Goal: Information Seeking & Learning: Learn about a topic

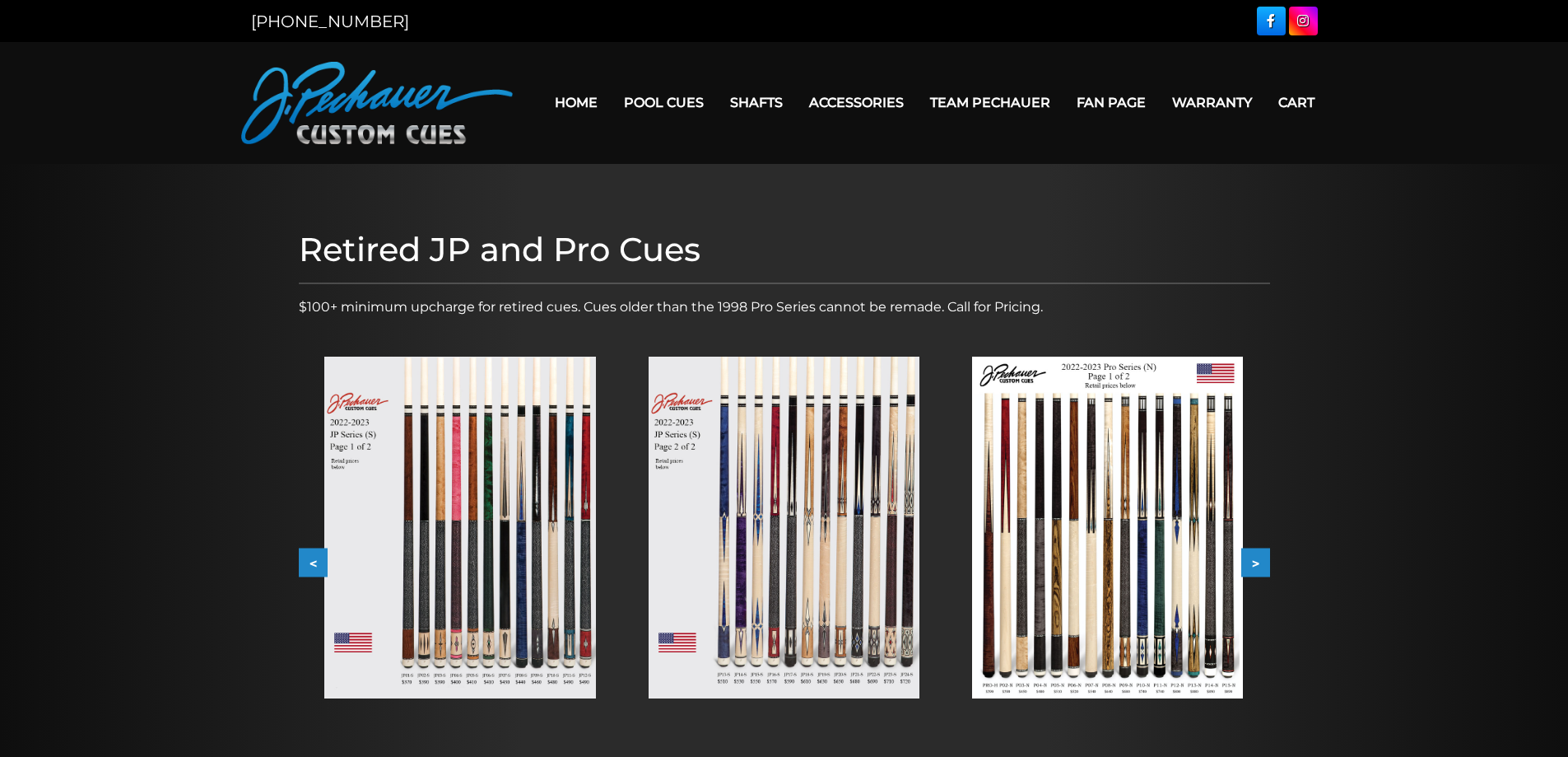
click at [310, 564] on button "<" at bounding box center [313, 562] width 28 height 28
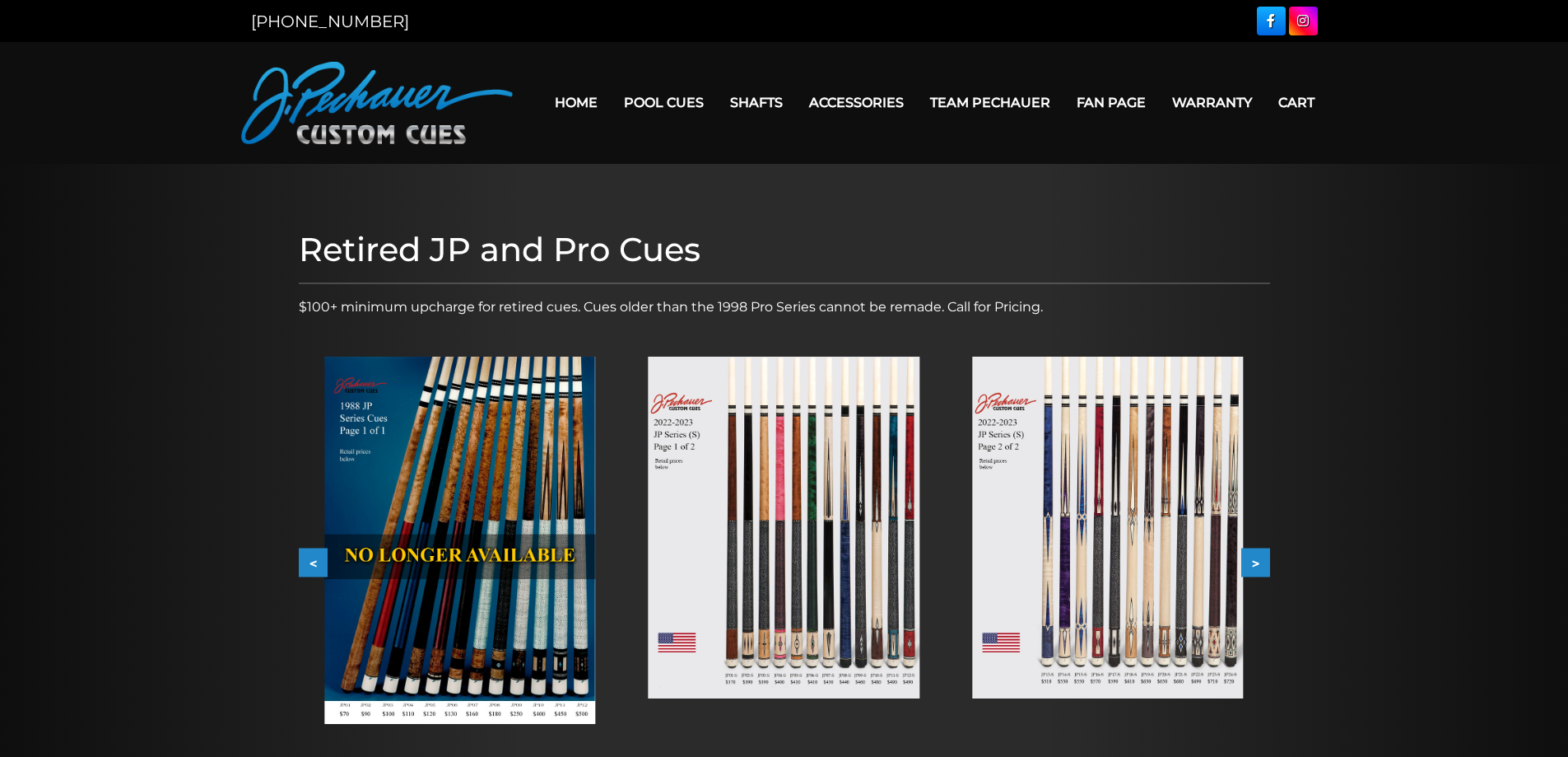
click at [310, 564] on button "<" at bounding box center [313, 562] width 28 height 28
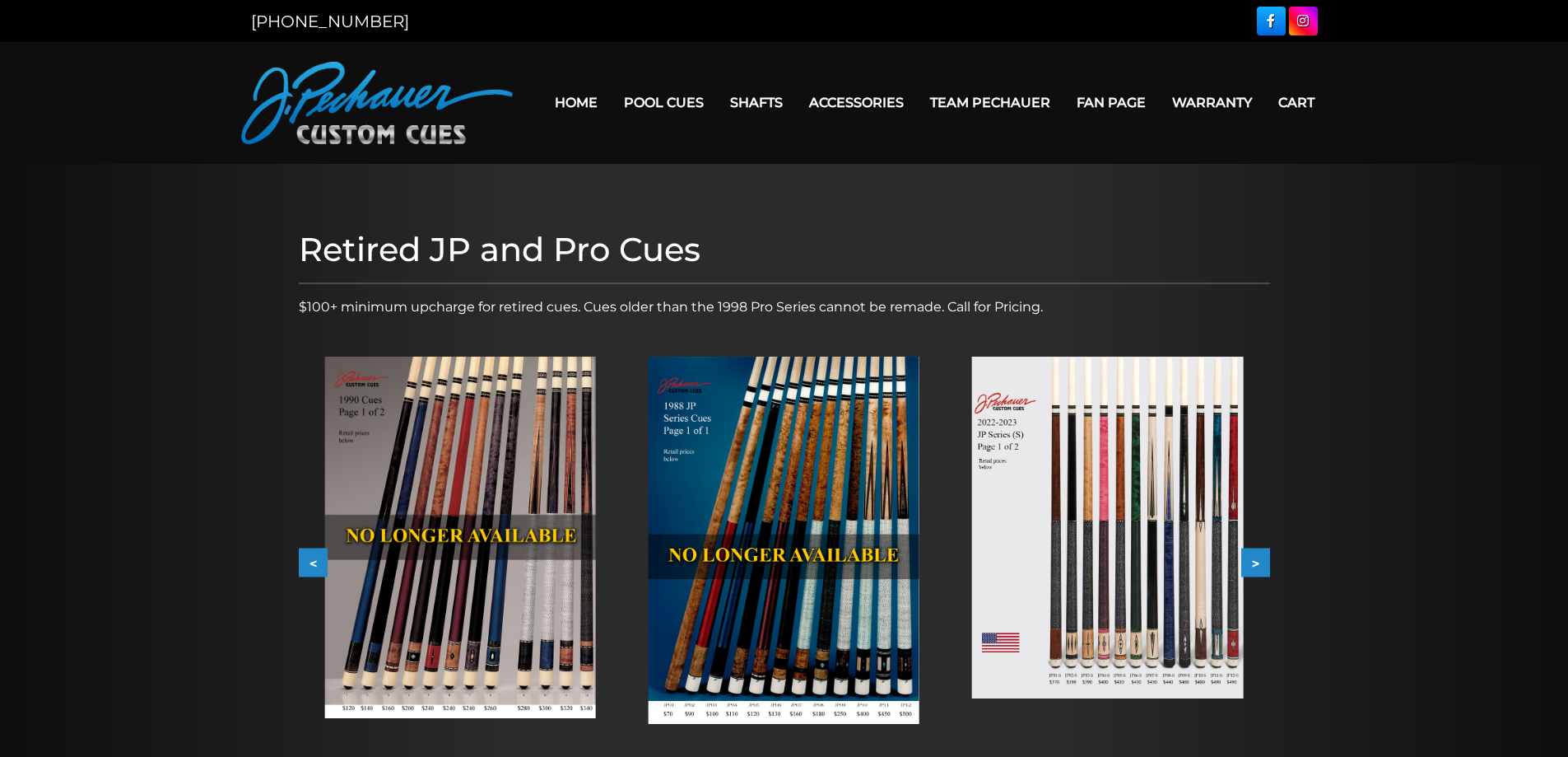
click at [310, 564] on button "<" at bounding box center [313, 562] width 28 height 28
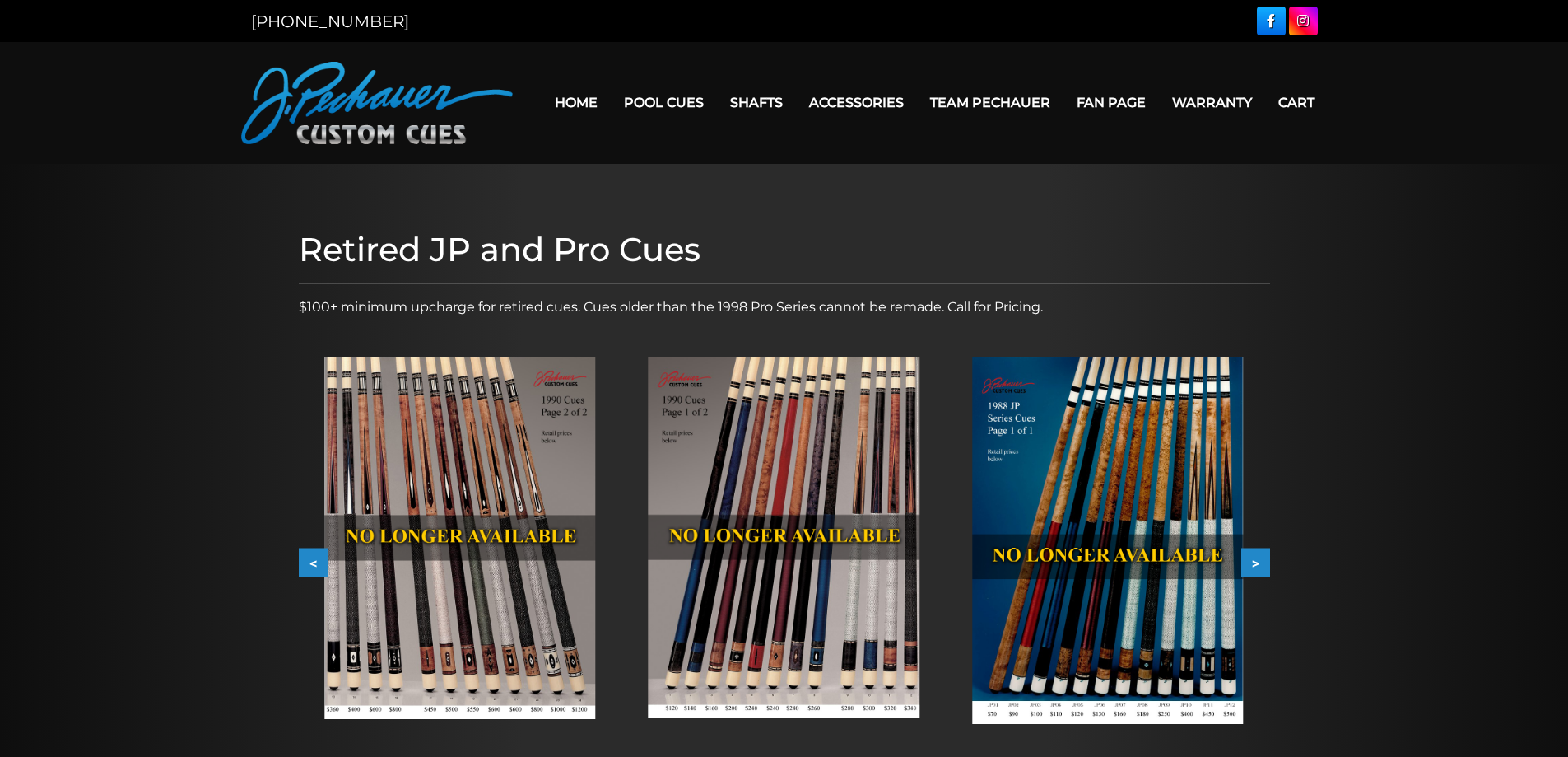
click at [310, 564] on button "<" at bounding box center [313, 562] width 28 height 28
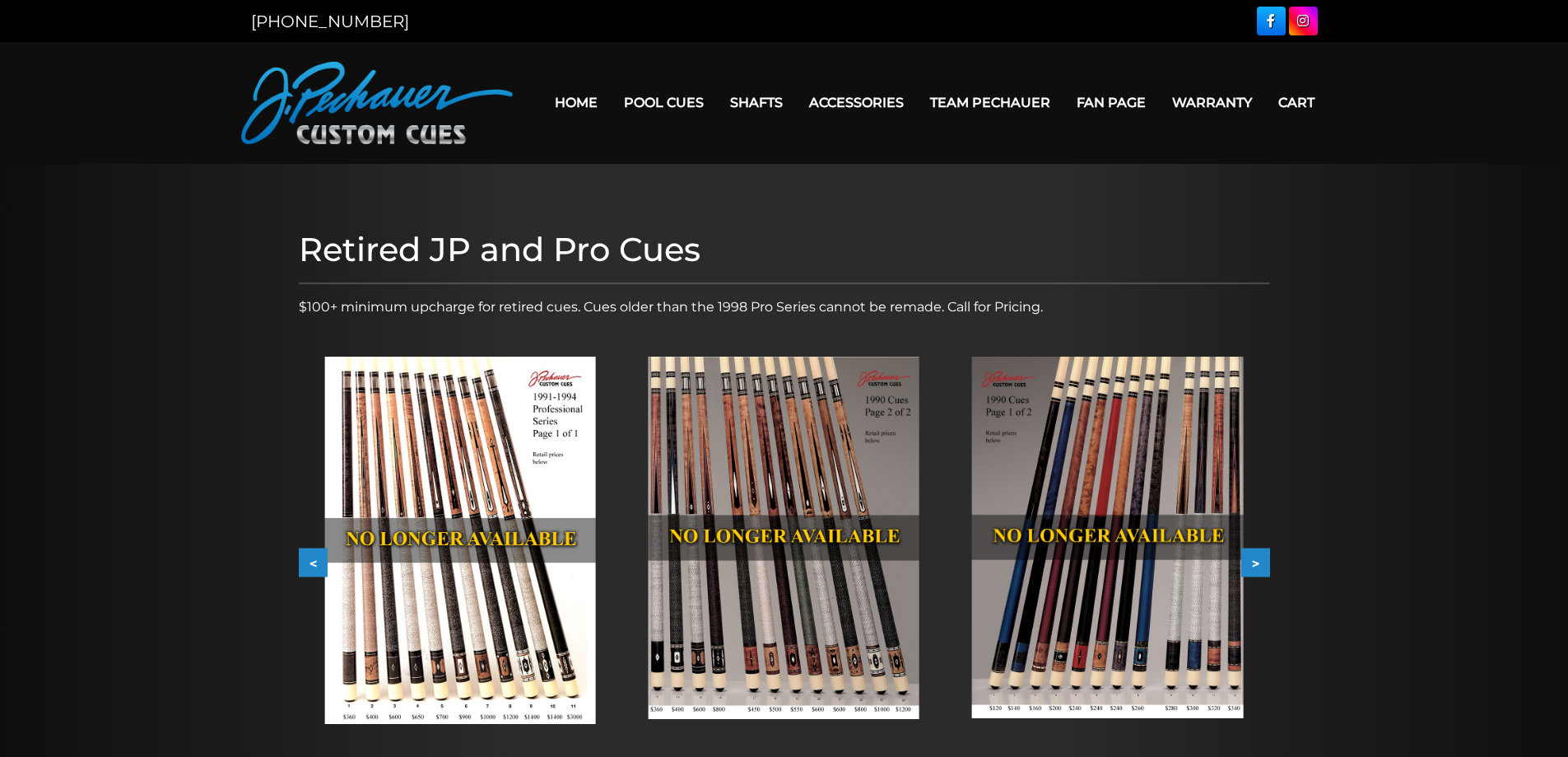
click at [1109, 456] on img at bounding box center [1107, 537] width 271 height 363
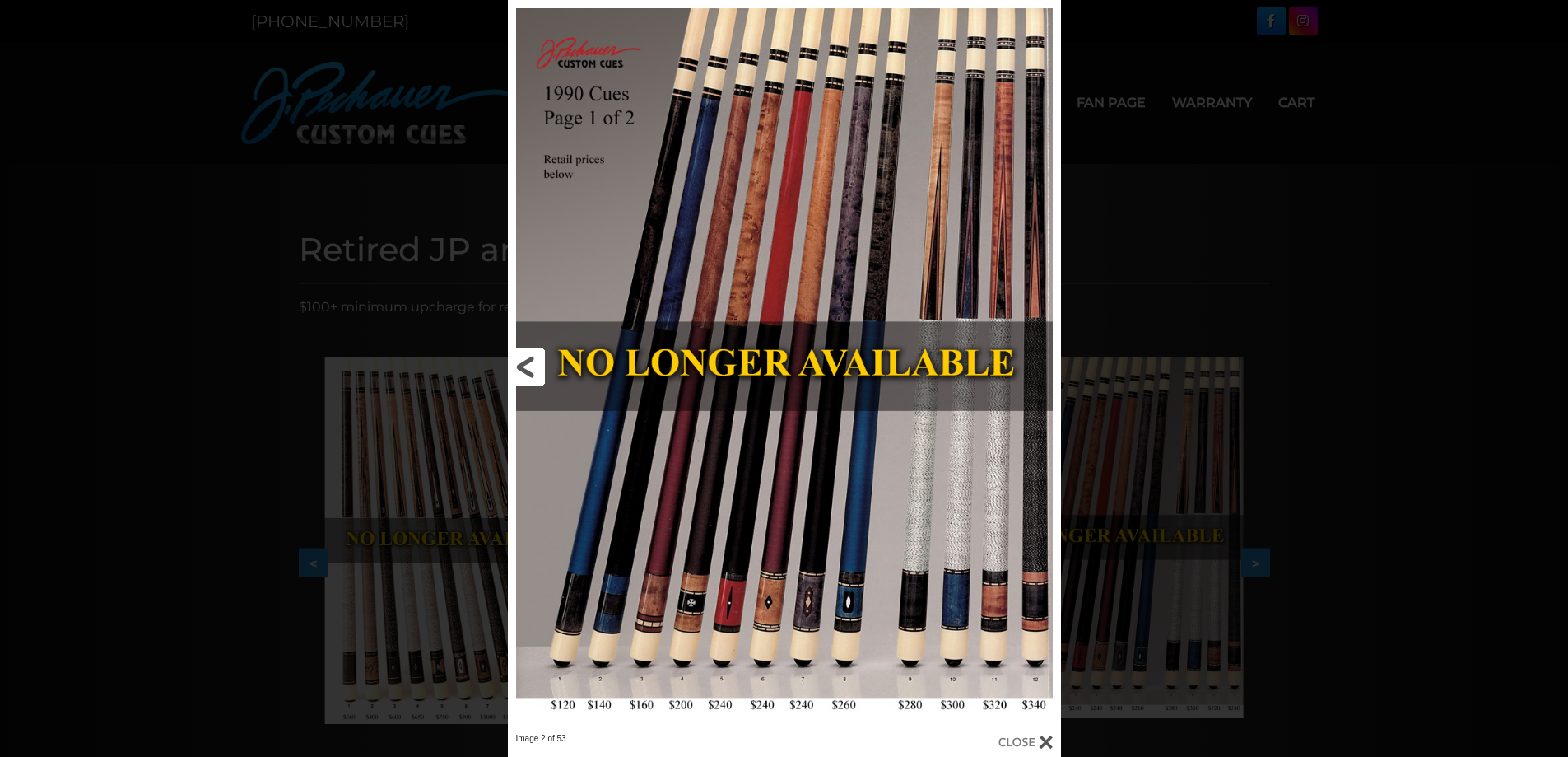
click at [521, 374] on link at bounding box center [632, 366] width 249 height 733
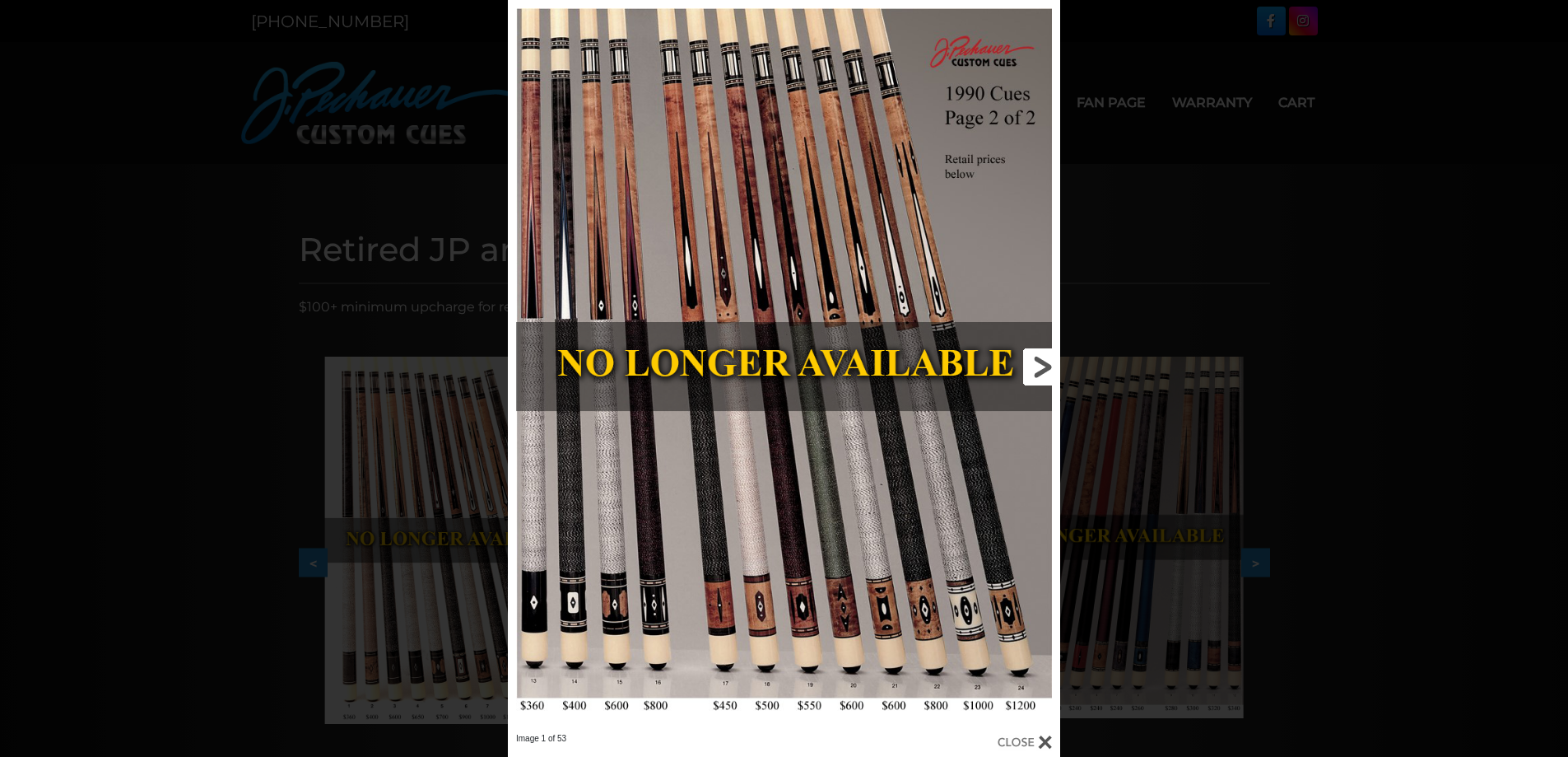
click at [1043, 372] on link at bounding box center [936, 366] width 249 height 733
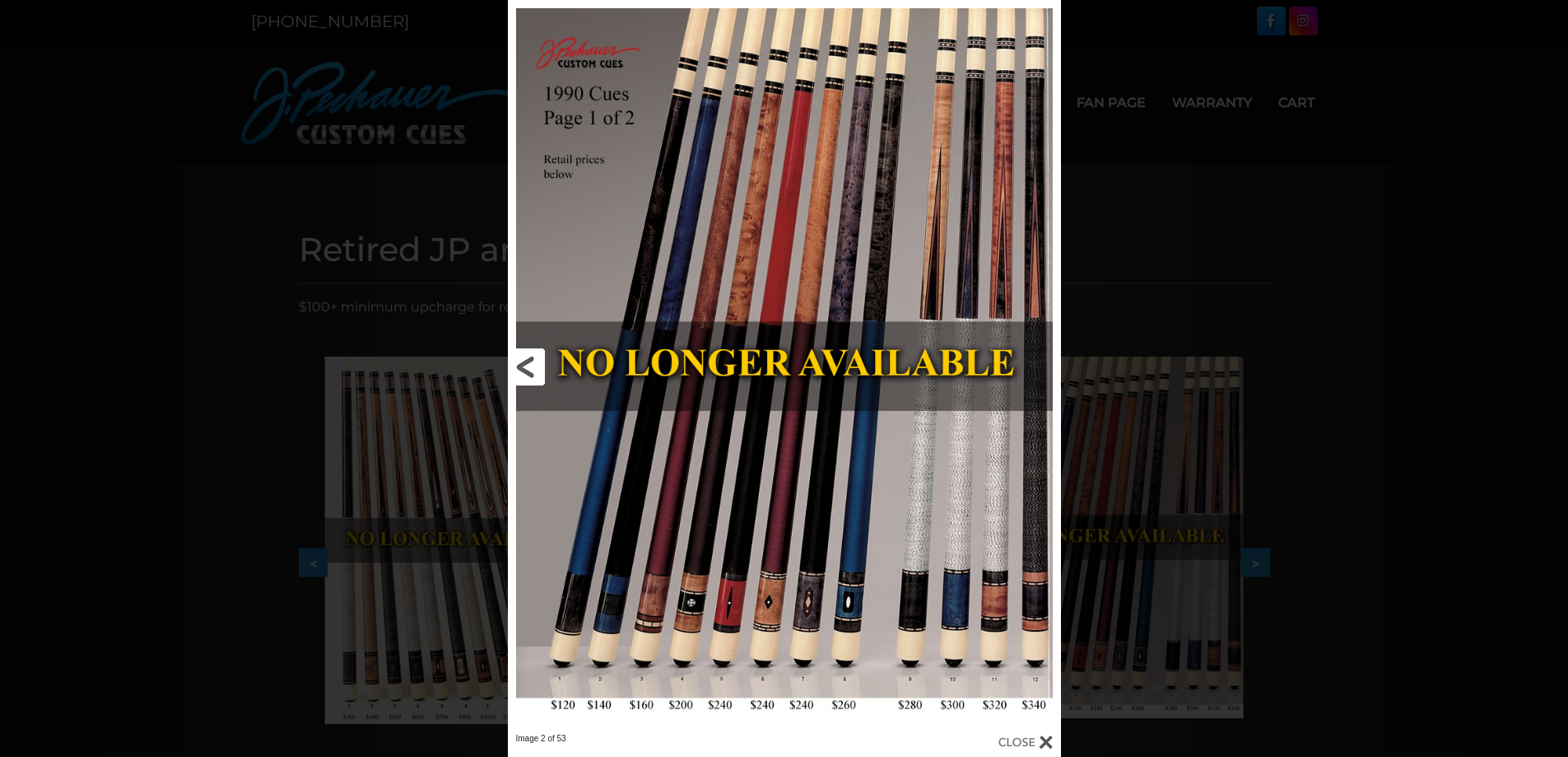
click at [534, 366] on link at bounding box center [632, 366] width 249 height 733
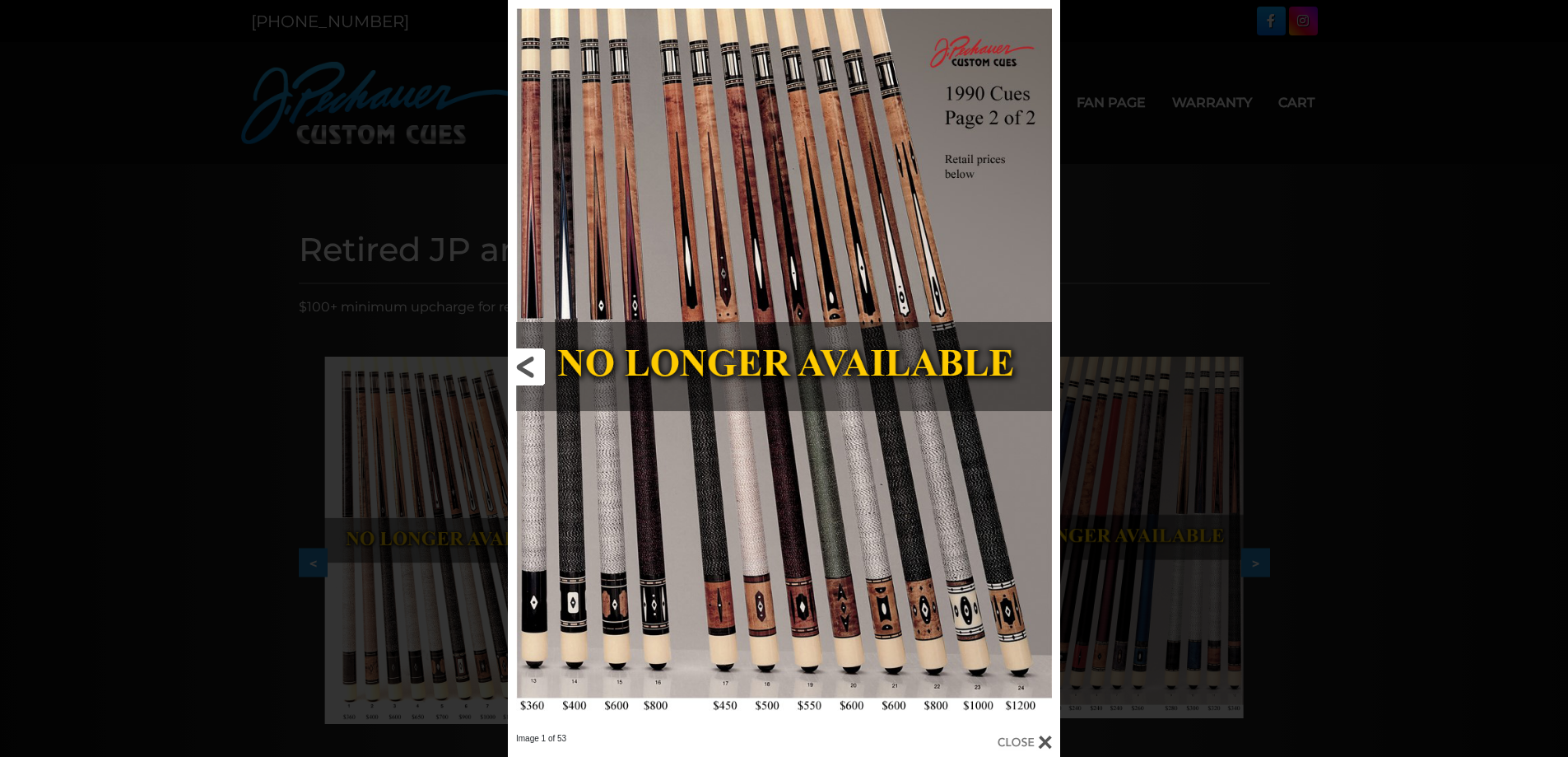
click at [529, 365] on link at bounding box center [632, 366] width 249 height 733
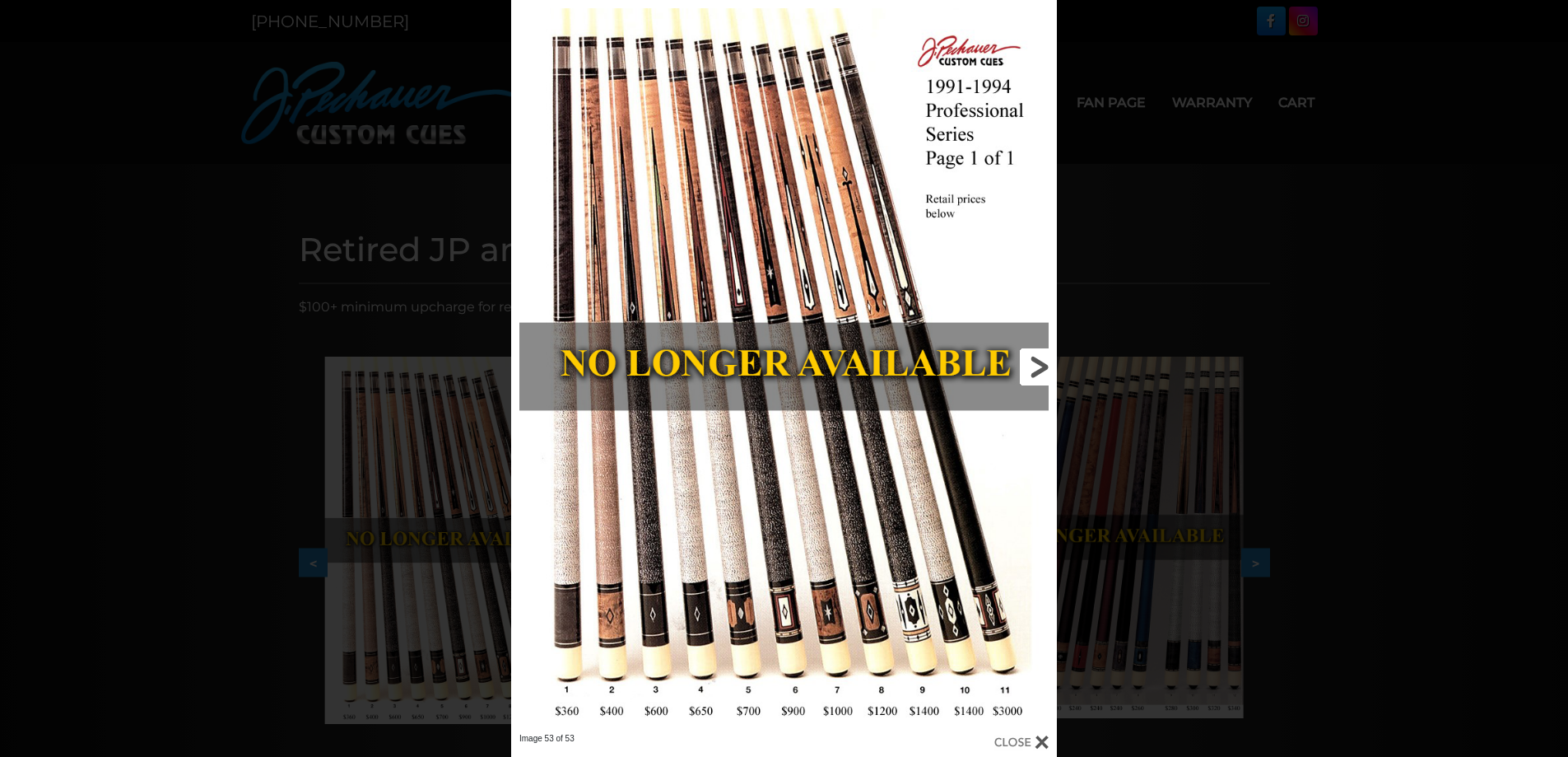
click at [1025, 359] on link at bounding box center [934, 366] width 245 height 733
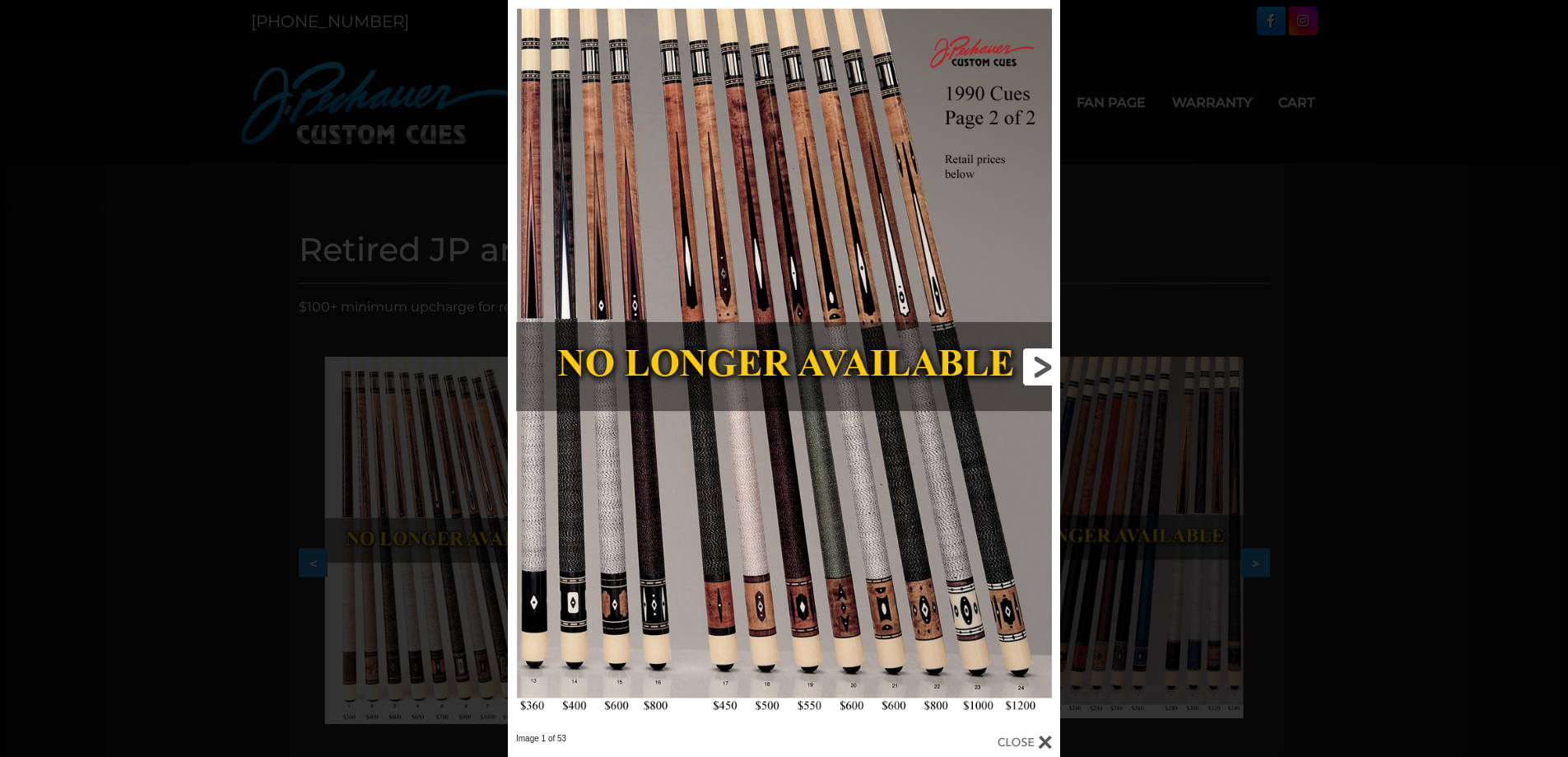
click at [1034, 368] on link at bounding box center [936, 366] width 249 height 733
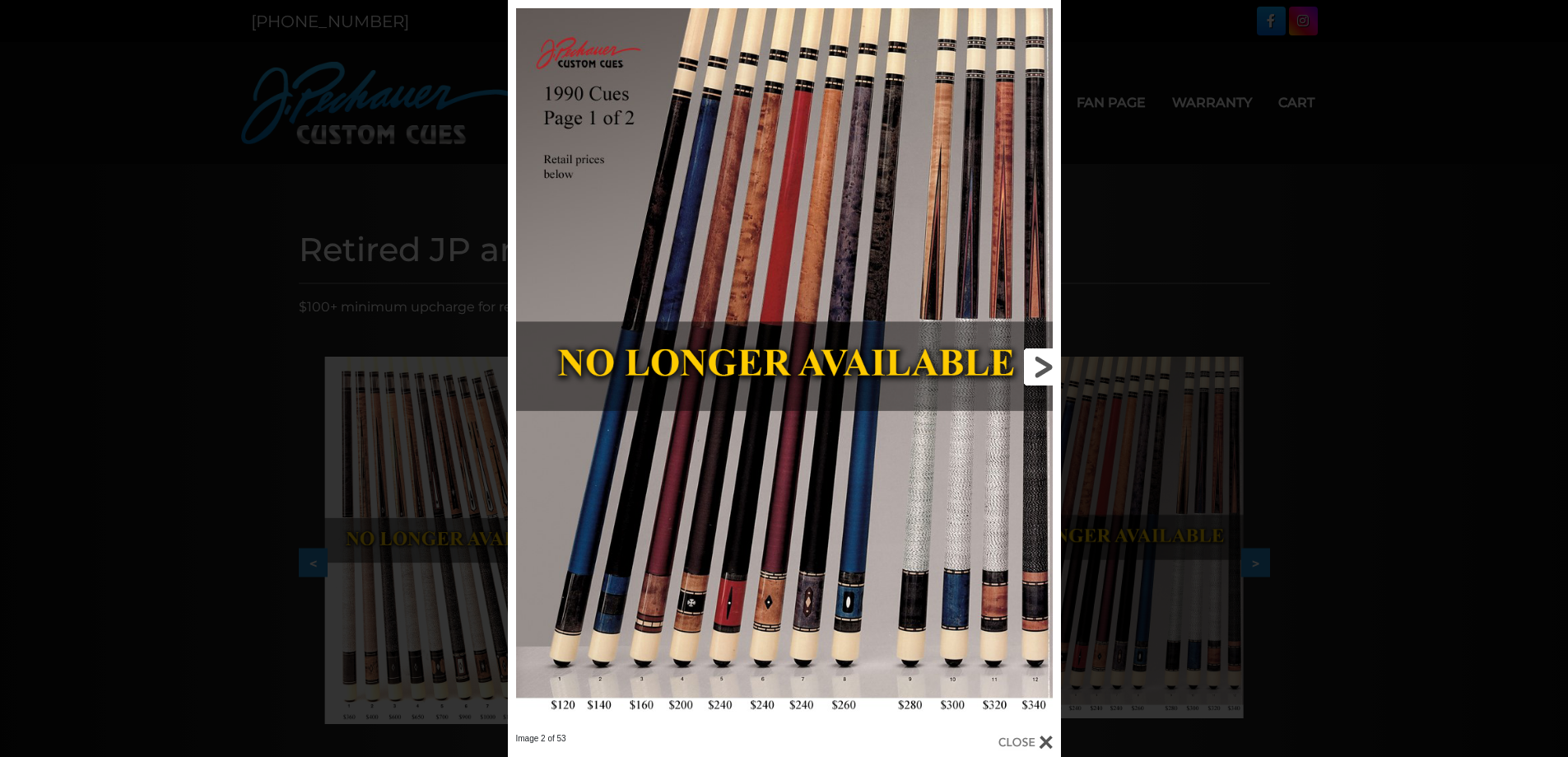
click at [1034, 368] on link at bounding box center [936, 366] width 249 height 733
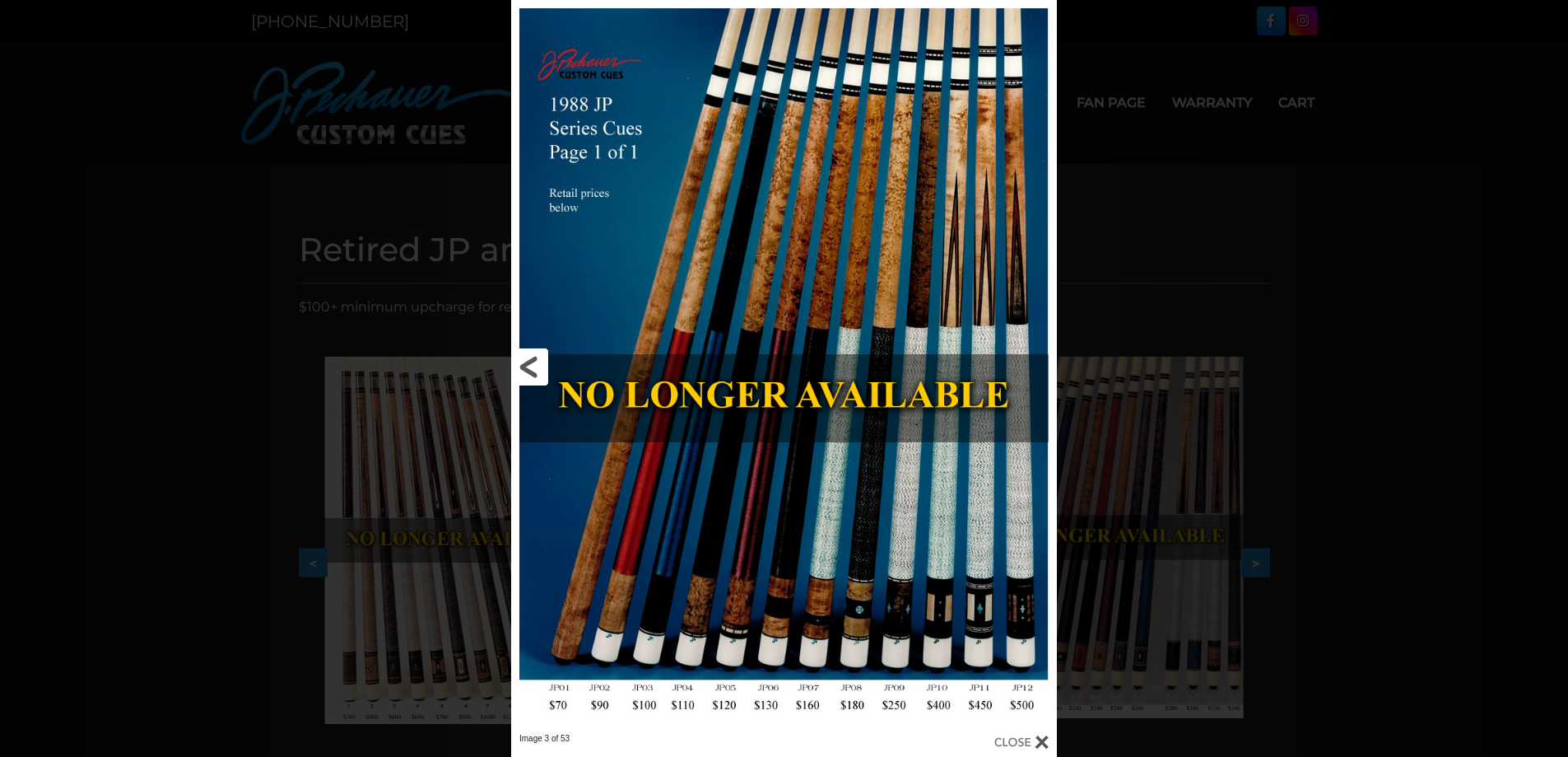
click at [531, 366] on link at bounding box center [634, 366] width 245 height 733
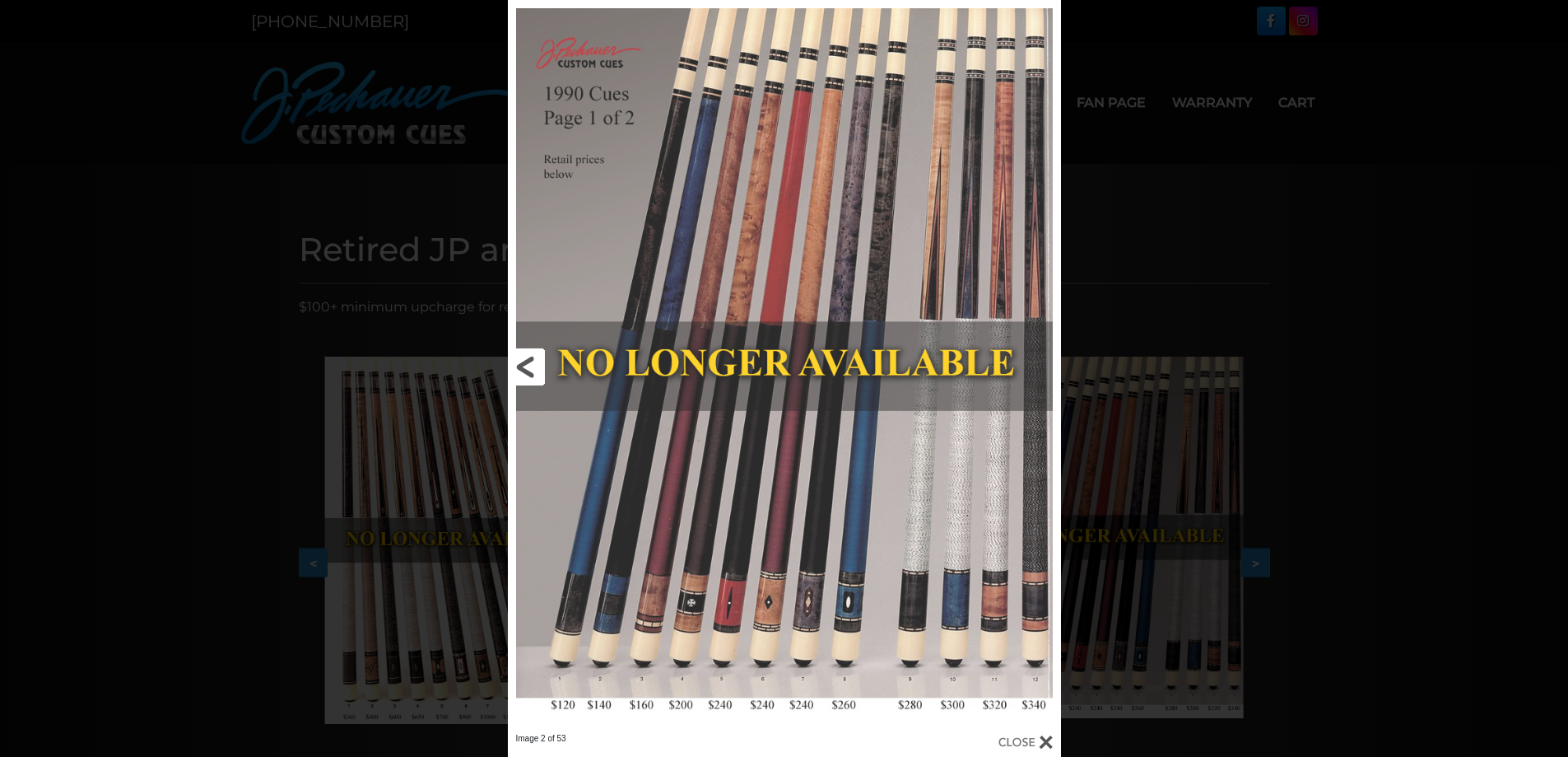
click at [531, 366] on link at bounding box center [632, 366] width 249 height 733
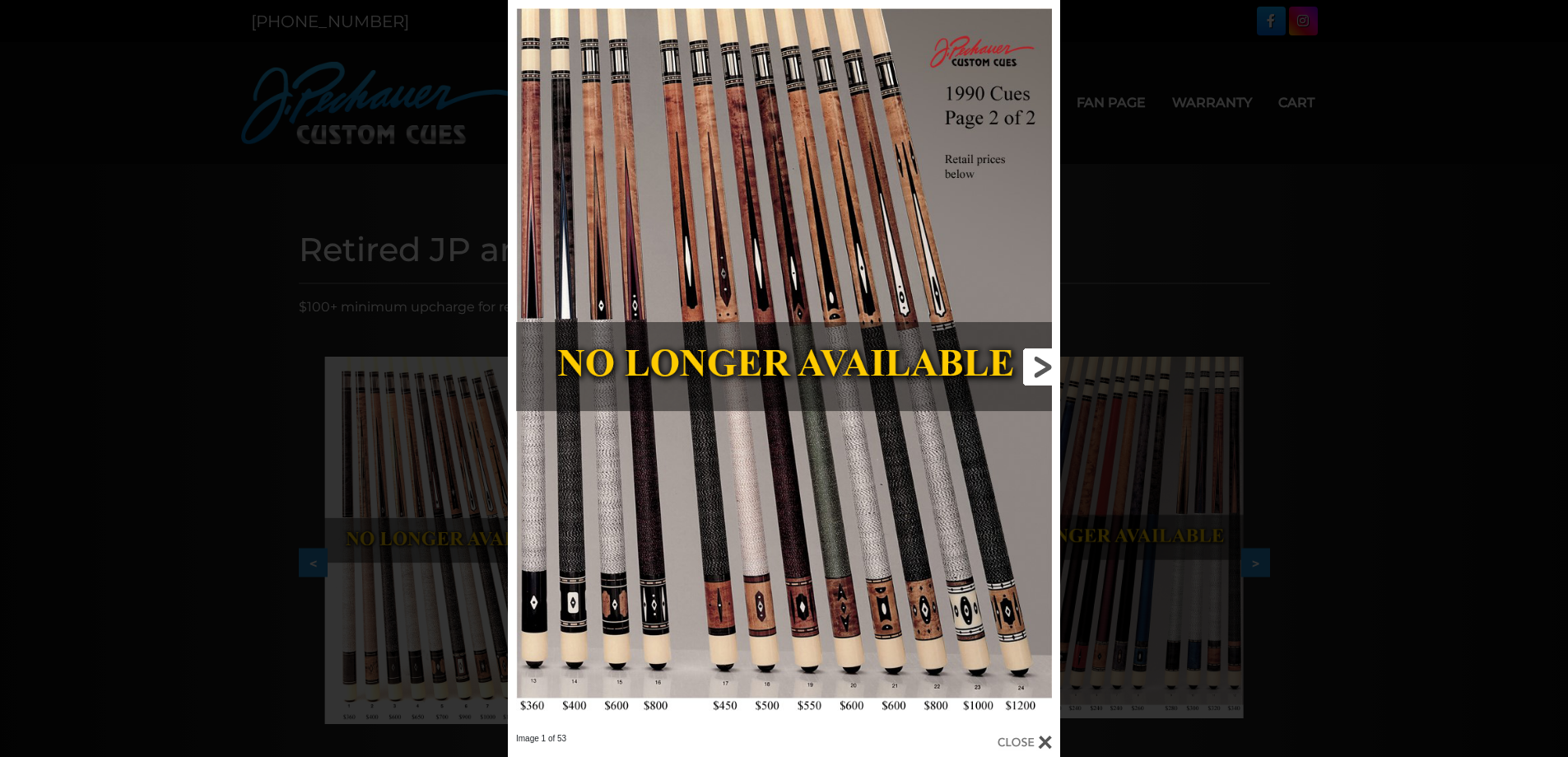
click at [1044, 371] on link at bounding box center [936, 366] width 249 height 733
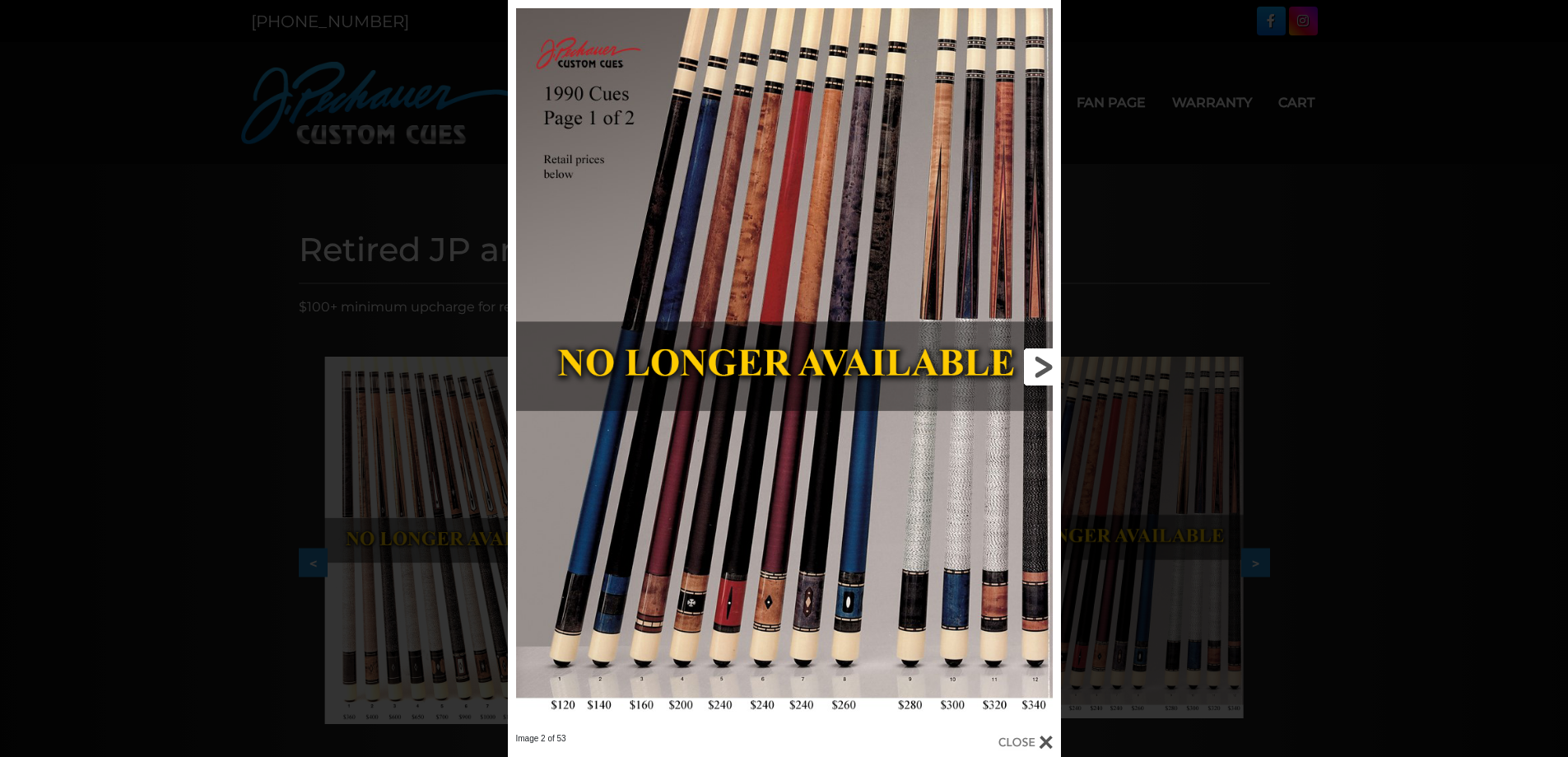
click at [1044, 371] on link at bounding box center [936, 366] width 249 height 733
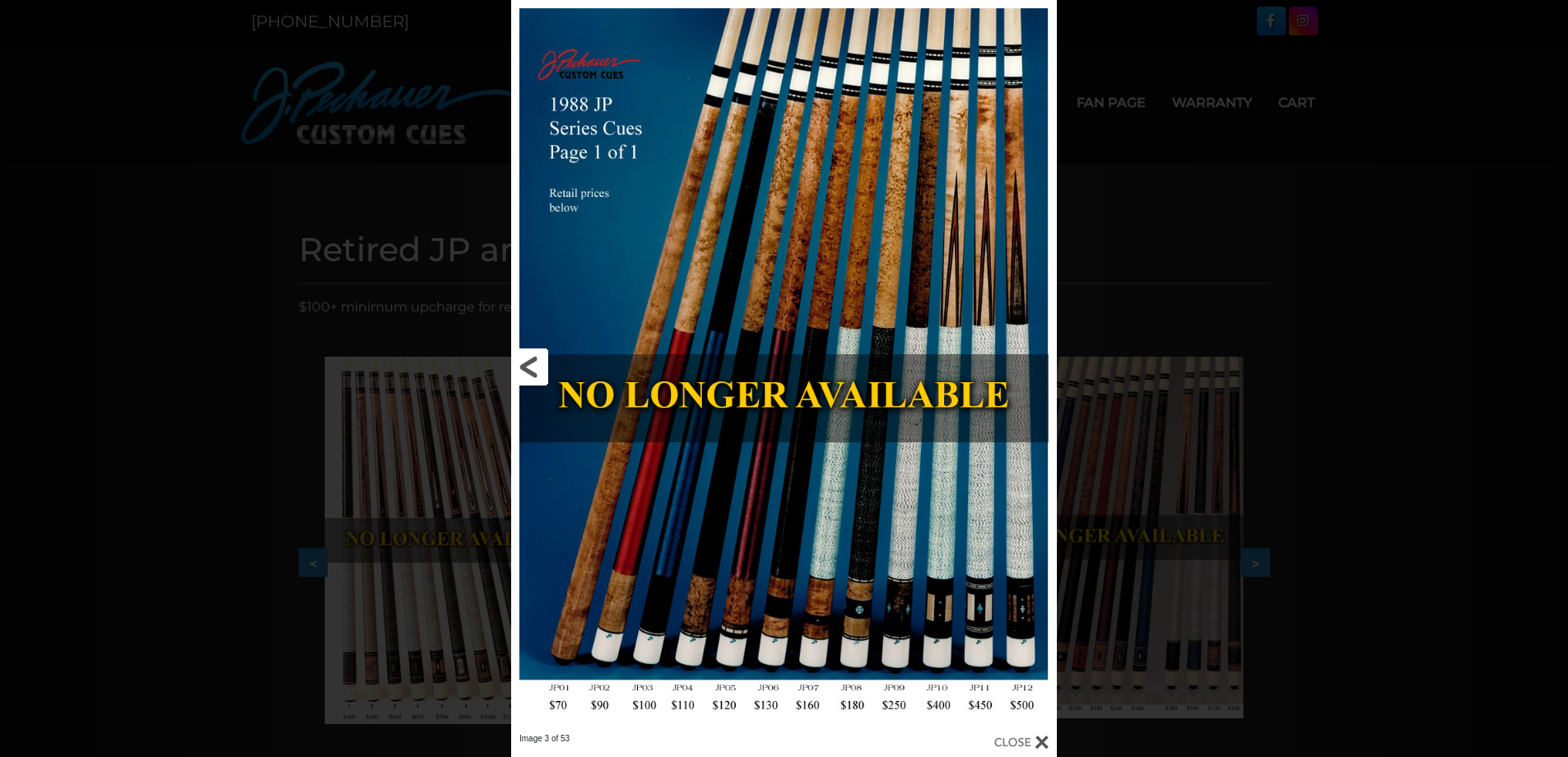
click at [530, 369] on link at bounding box center [634, 366] width 245 height 733
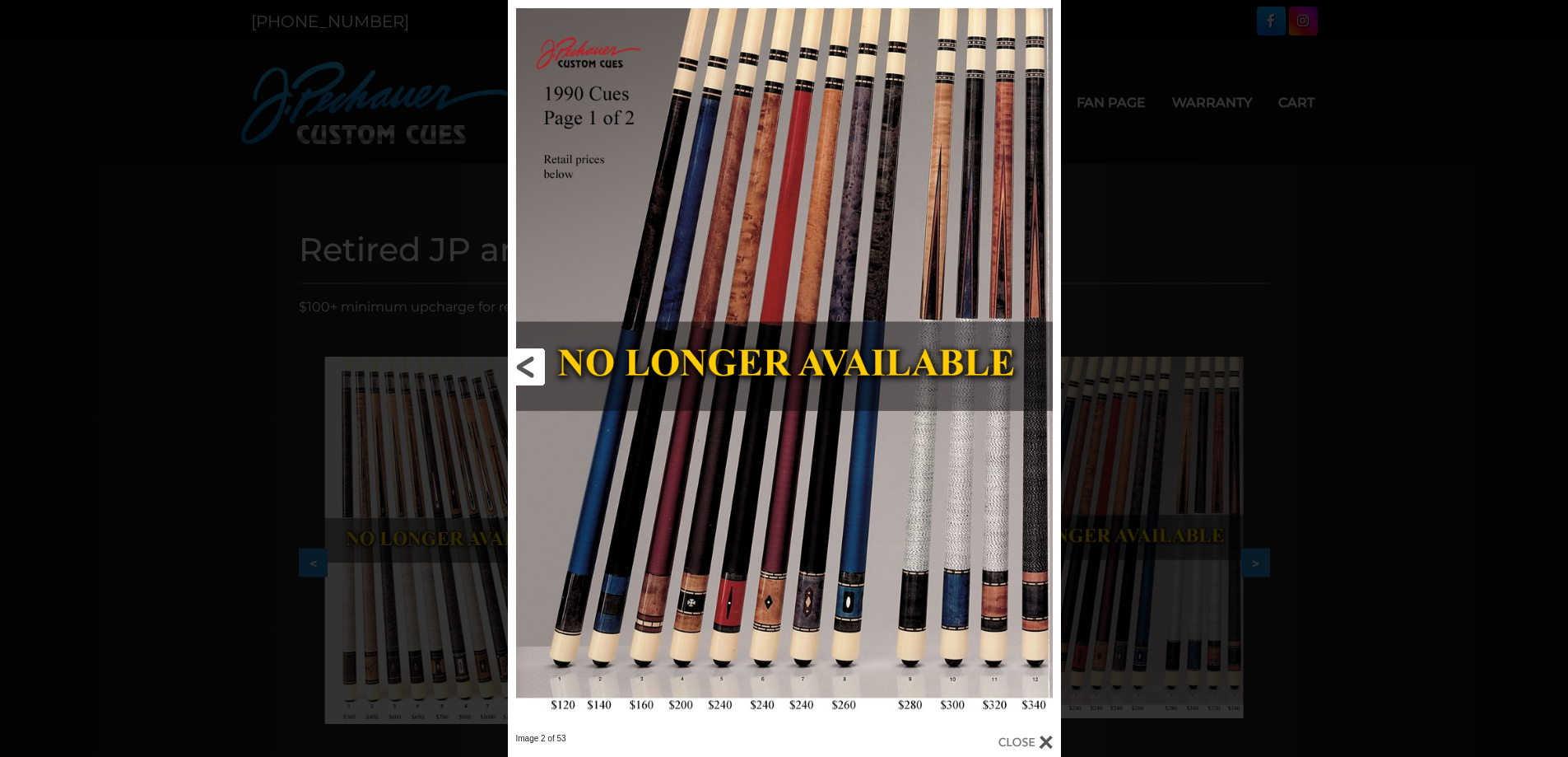
click at [530, 369] on link at bounding box center [632, 366] width 249 height 733
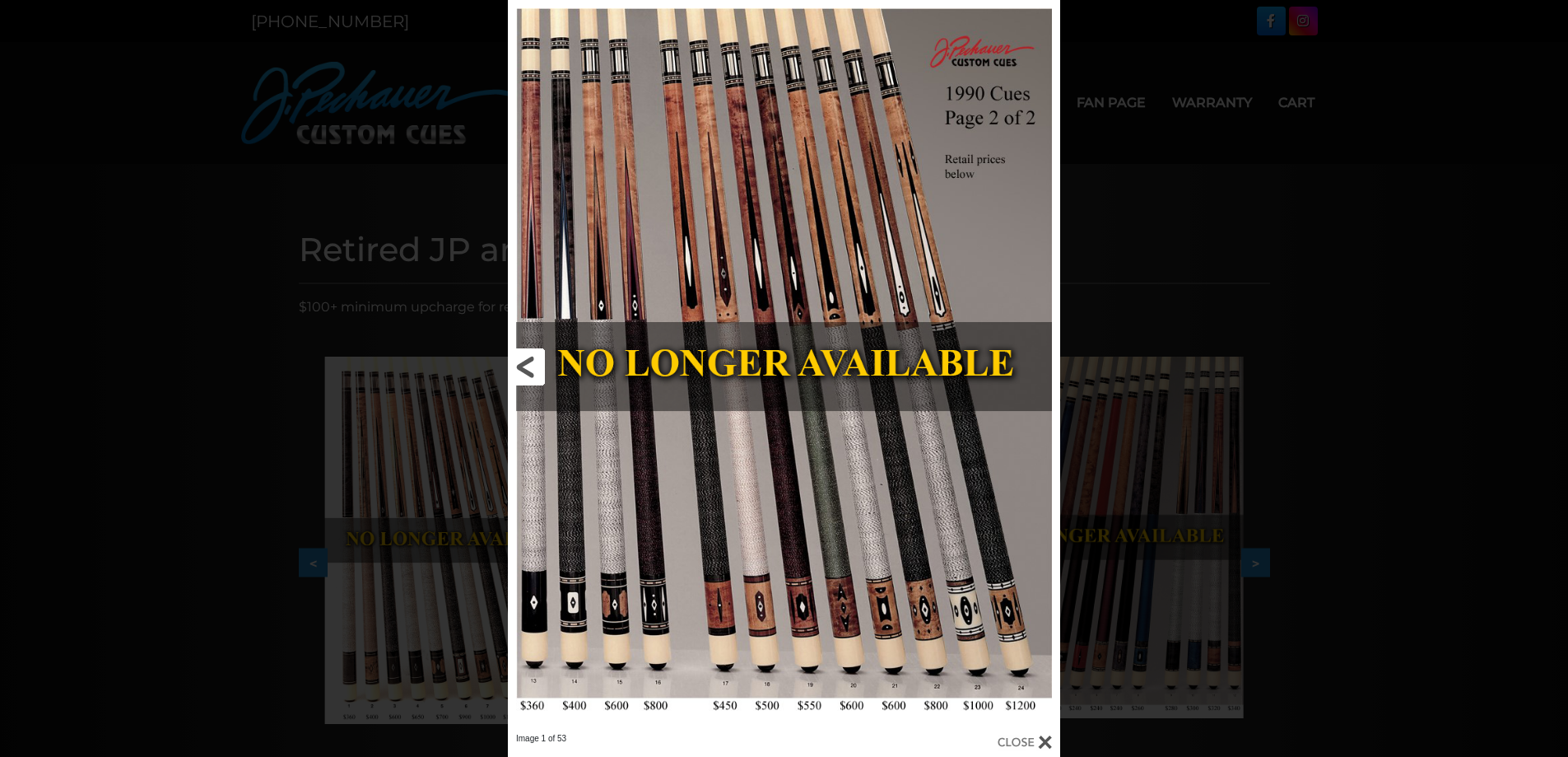
click at [530, 369] on link at bounding box center [632, 366] width 249 height 733
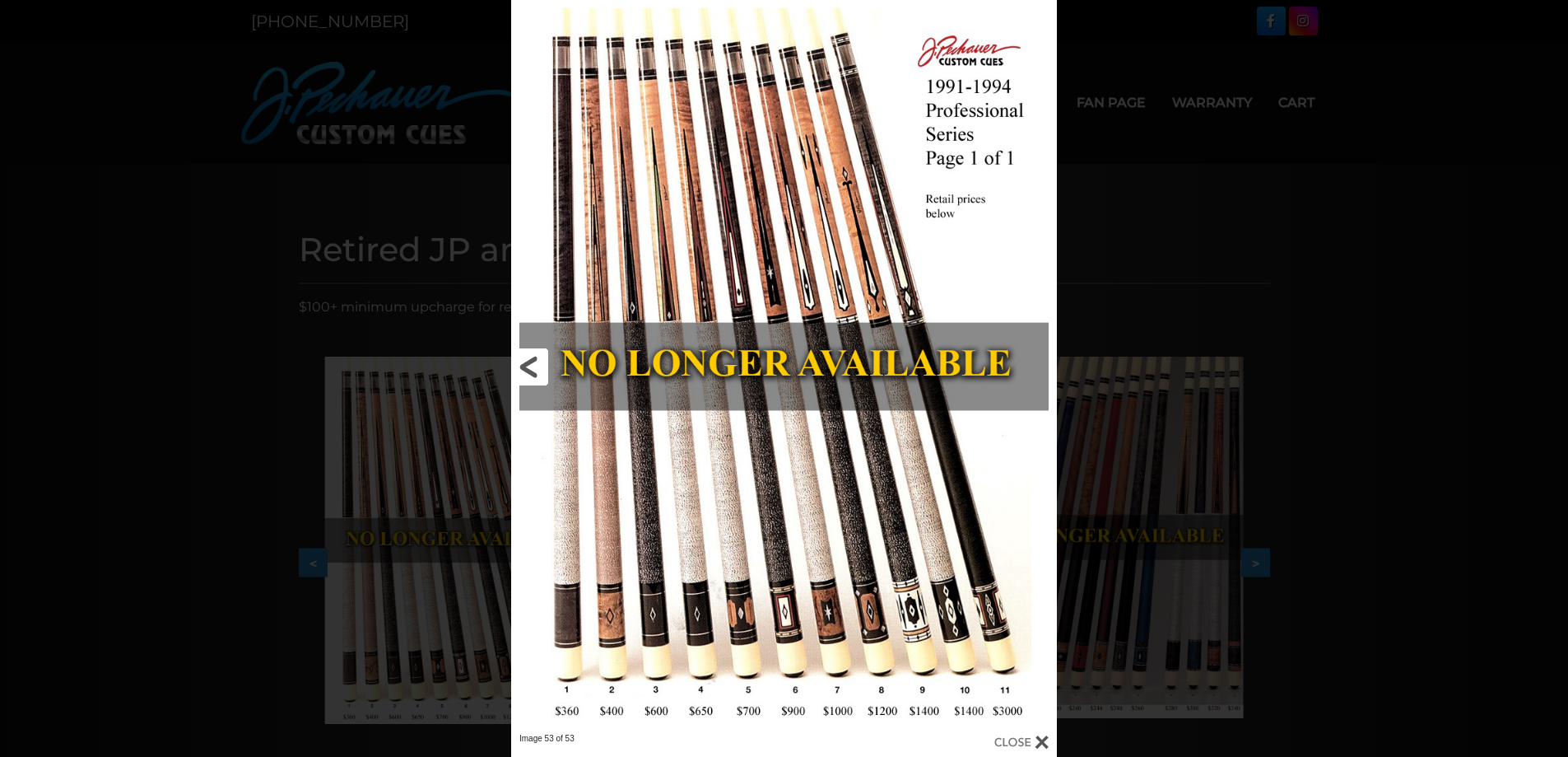
click at [538, 371] on link at bounding box center [634, 366] width 245 height 733
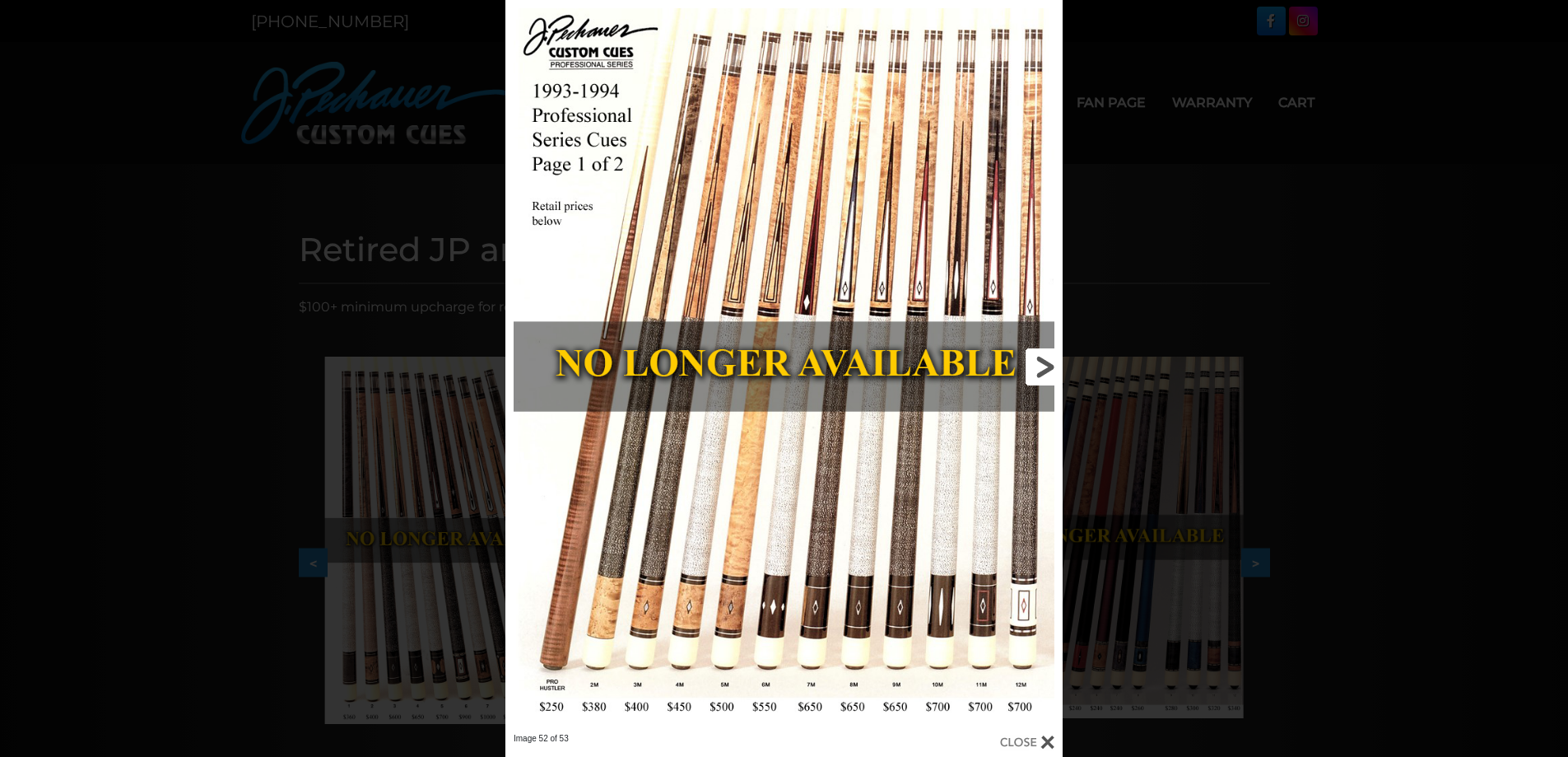
click at [1038, 363] on link at bounding box center [938, 366] width 251 height 733
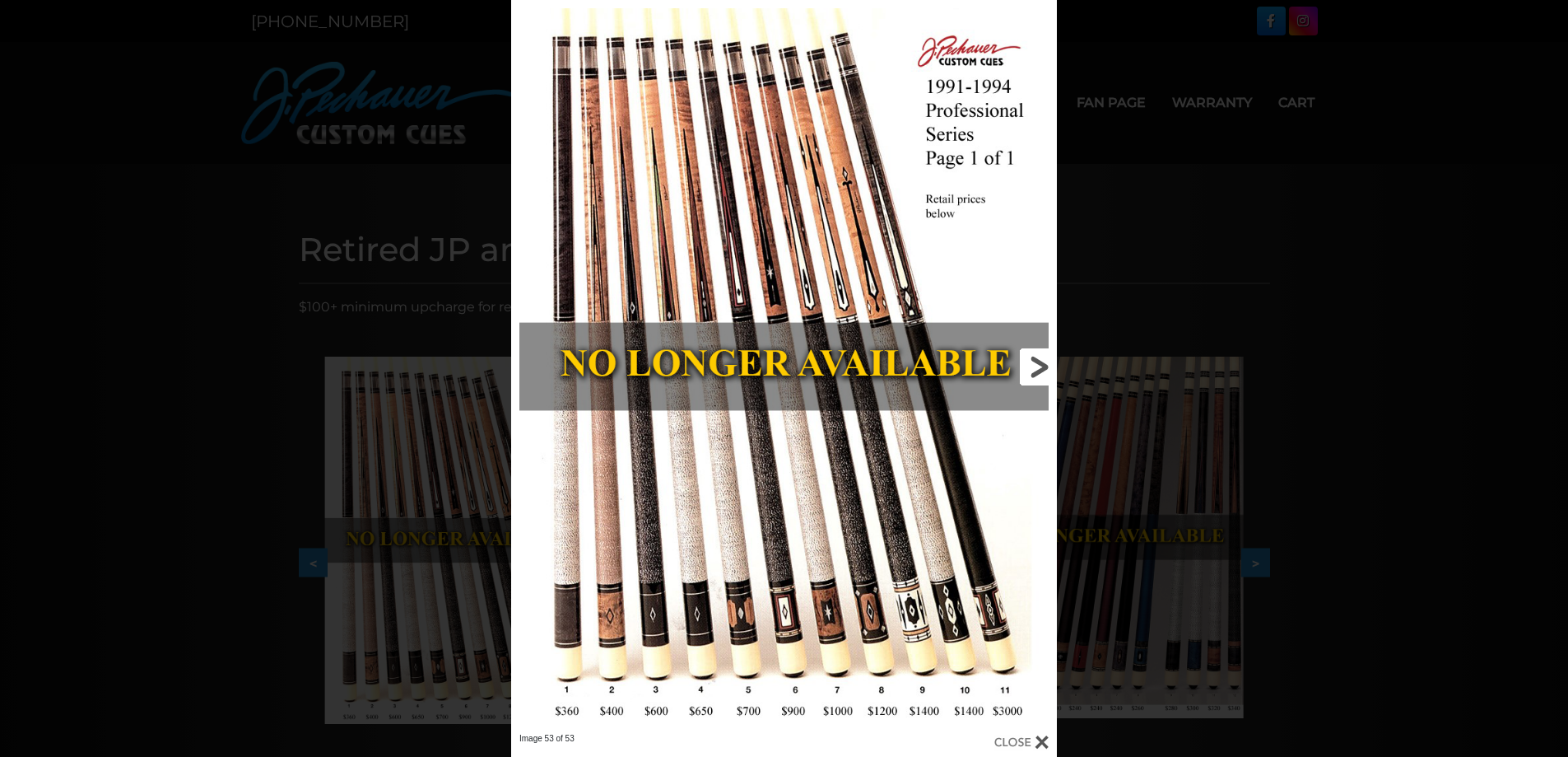
click at [1038, 363] on link at bounding box center [934, 366] width 245 height 733
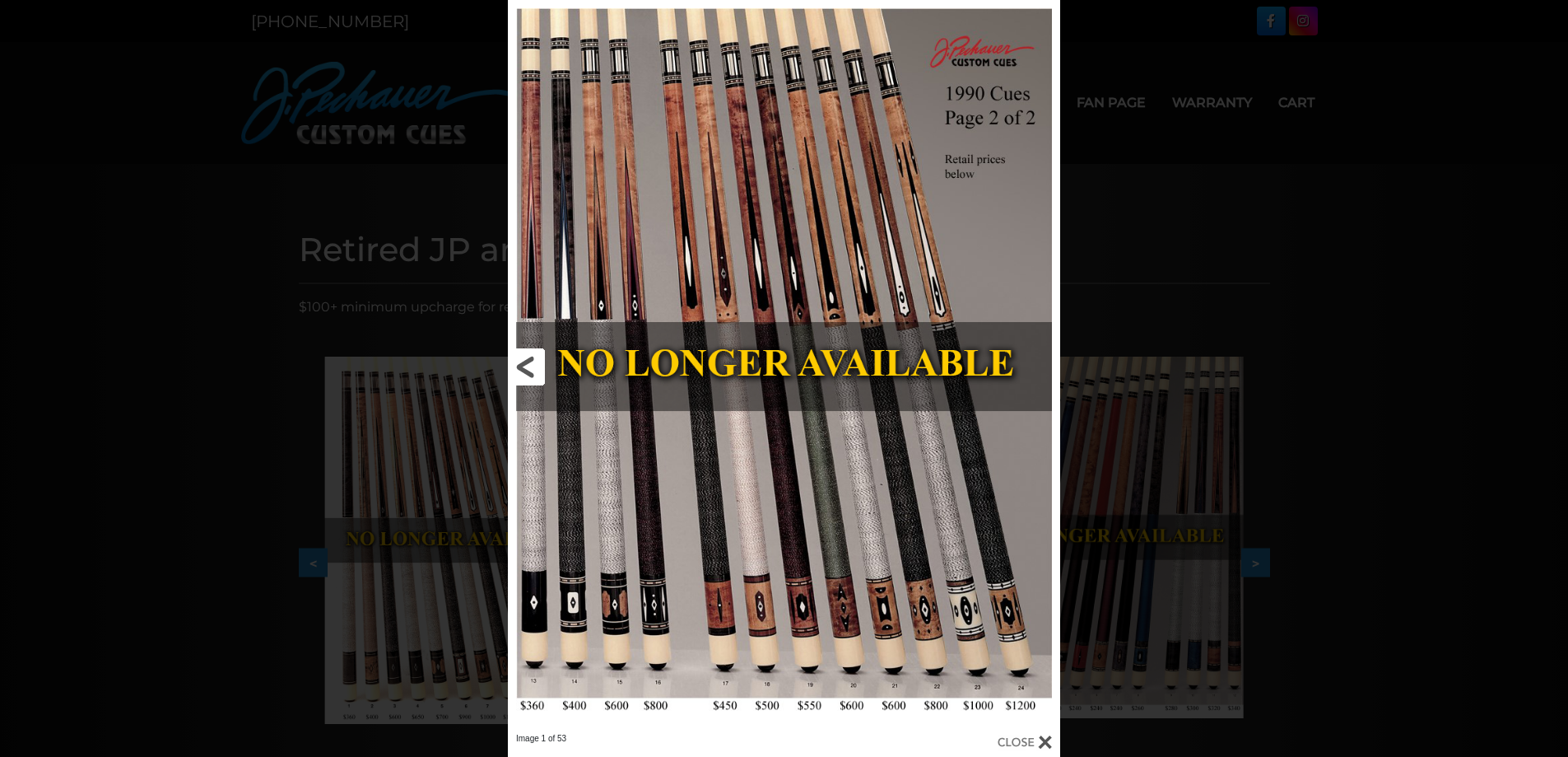
click at [529, 369] on link at bounding box center [632, 366] width 249 height 733
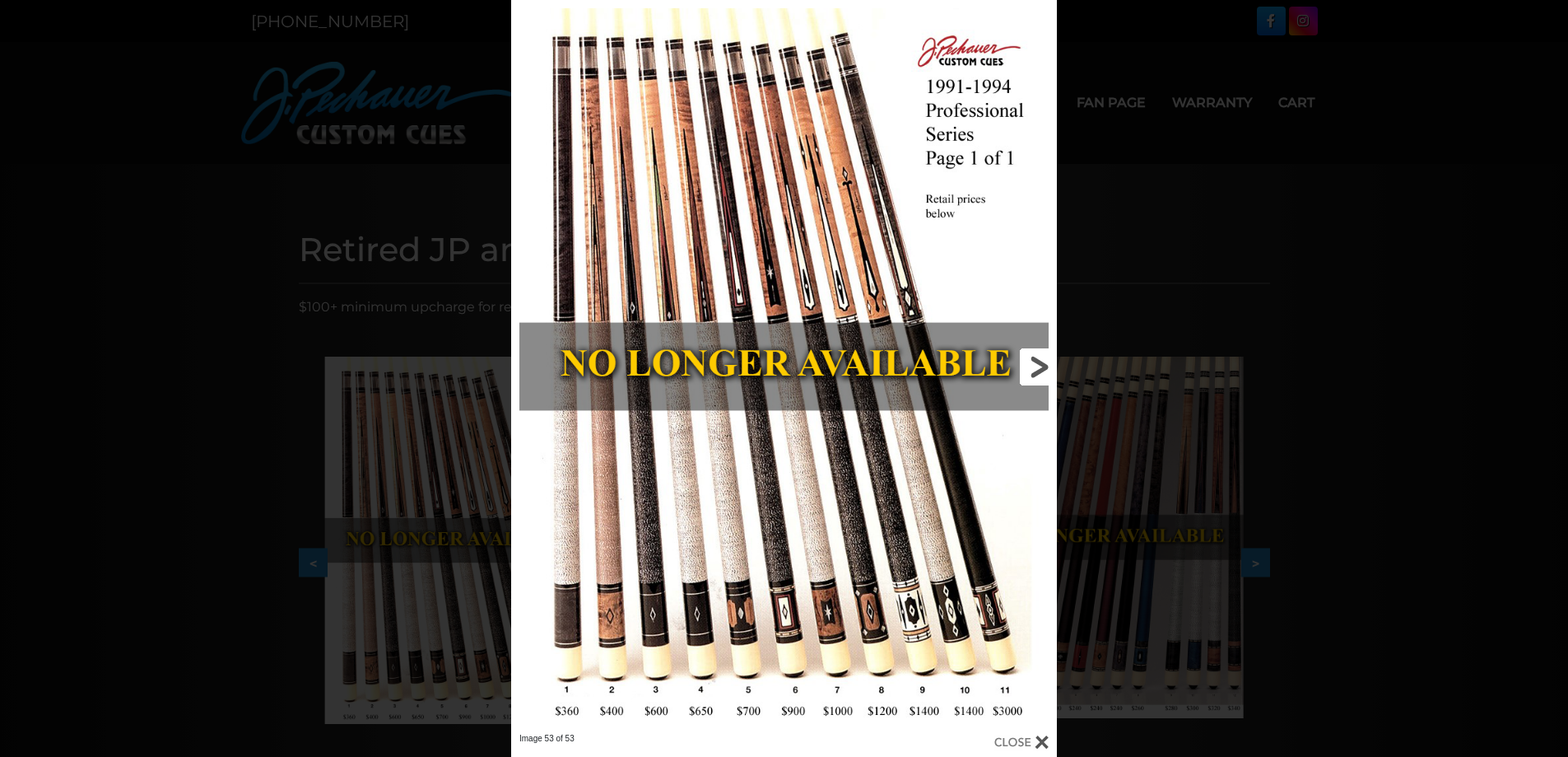
click at [1036, 369] on link at bounding box center [934, 366] width 245 height 733
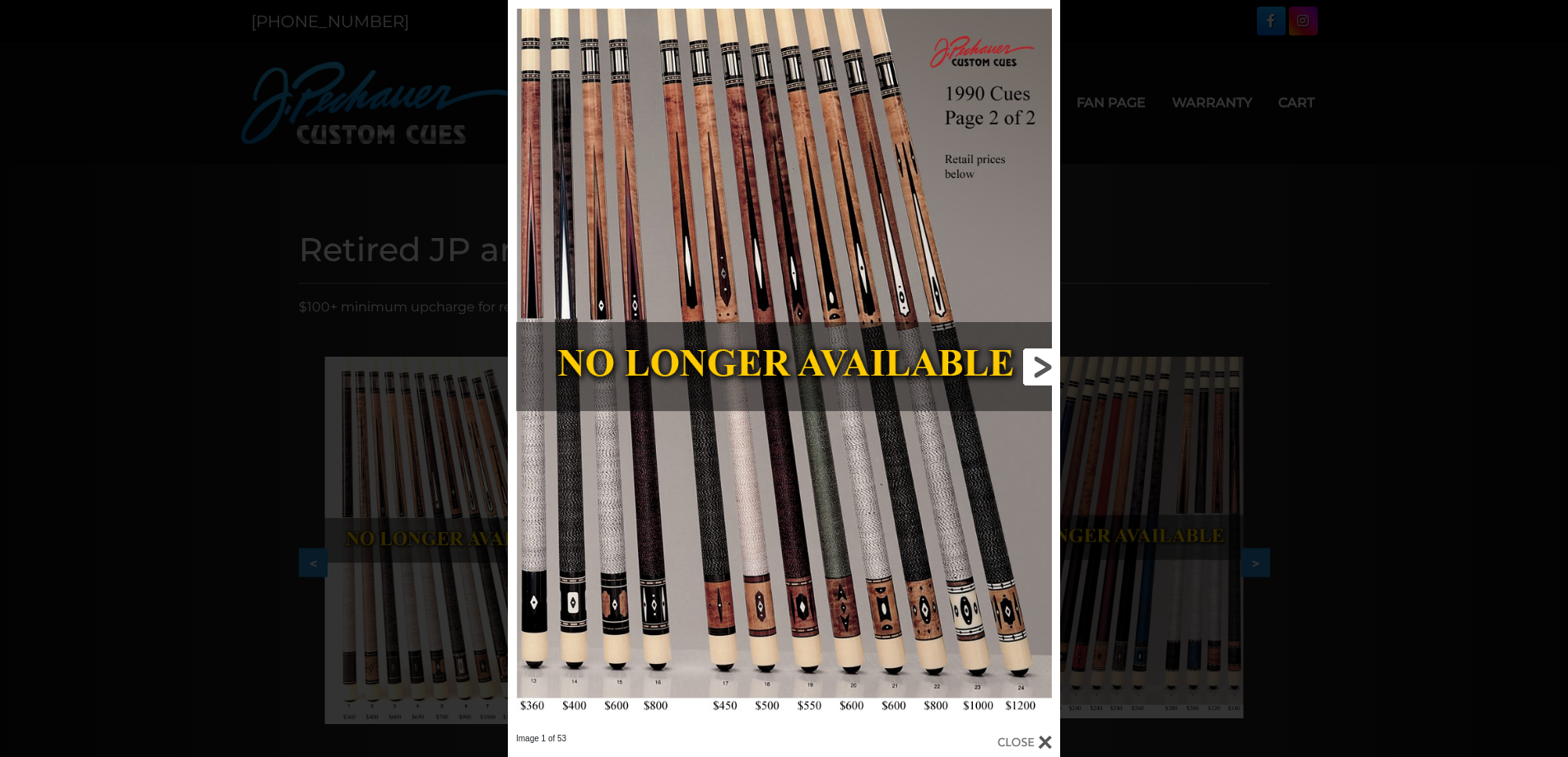
click at [1036, 369] on link at bounding box center [936, 366] width 249 height 733
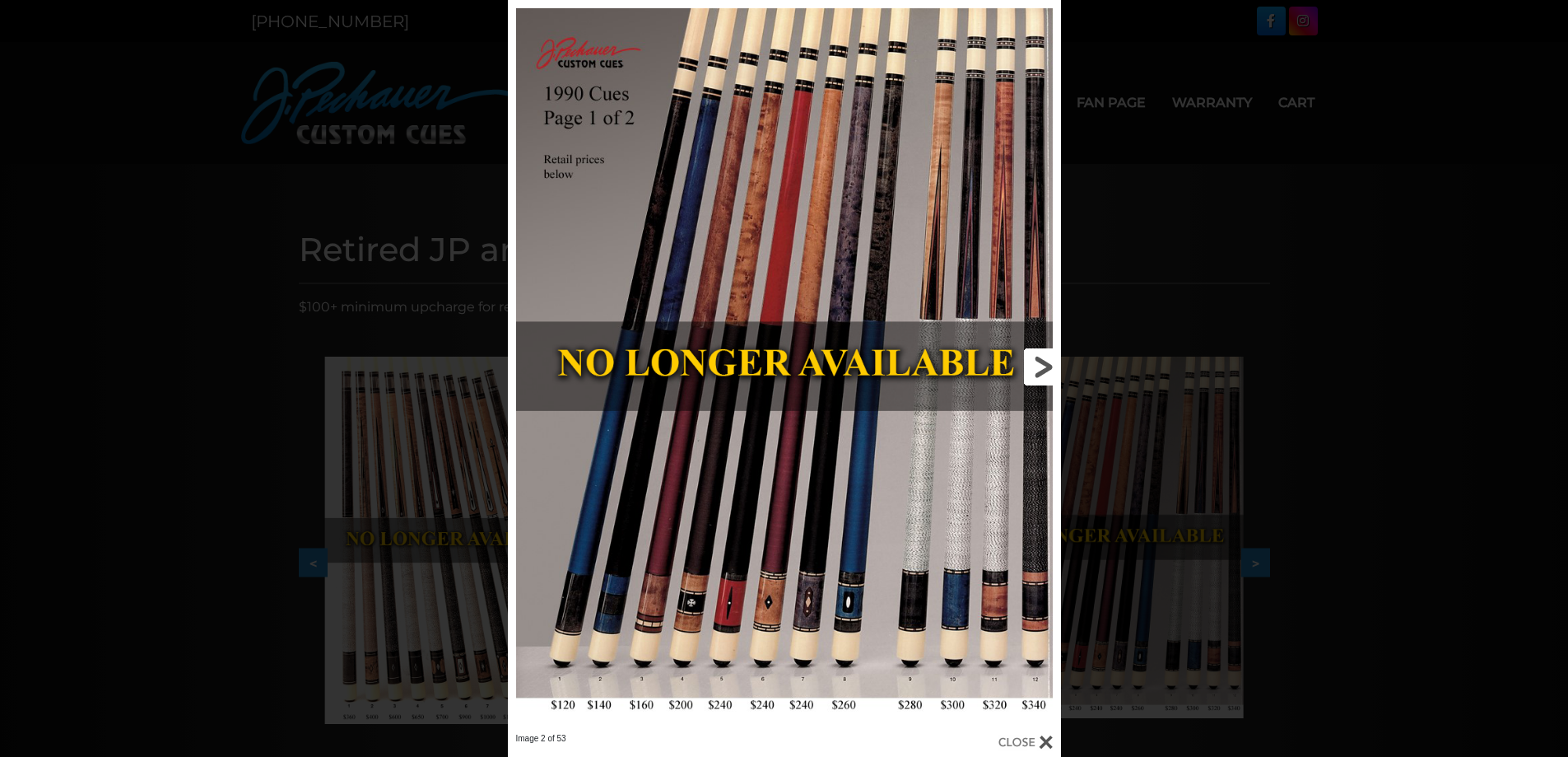
click at [1036, 369] on link at bounding box center [936, 366] width 249 height 733
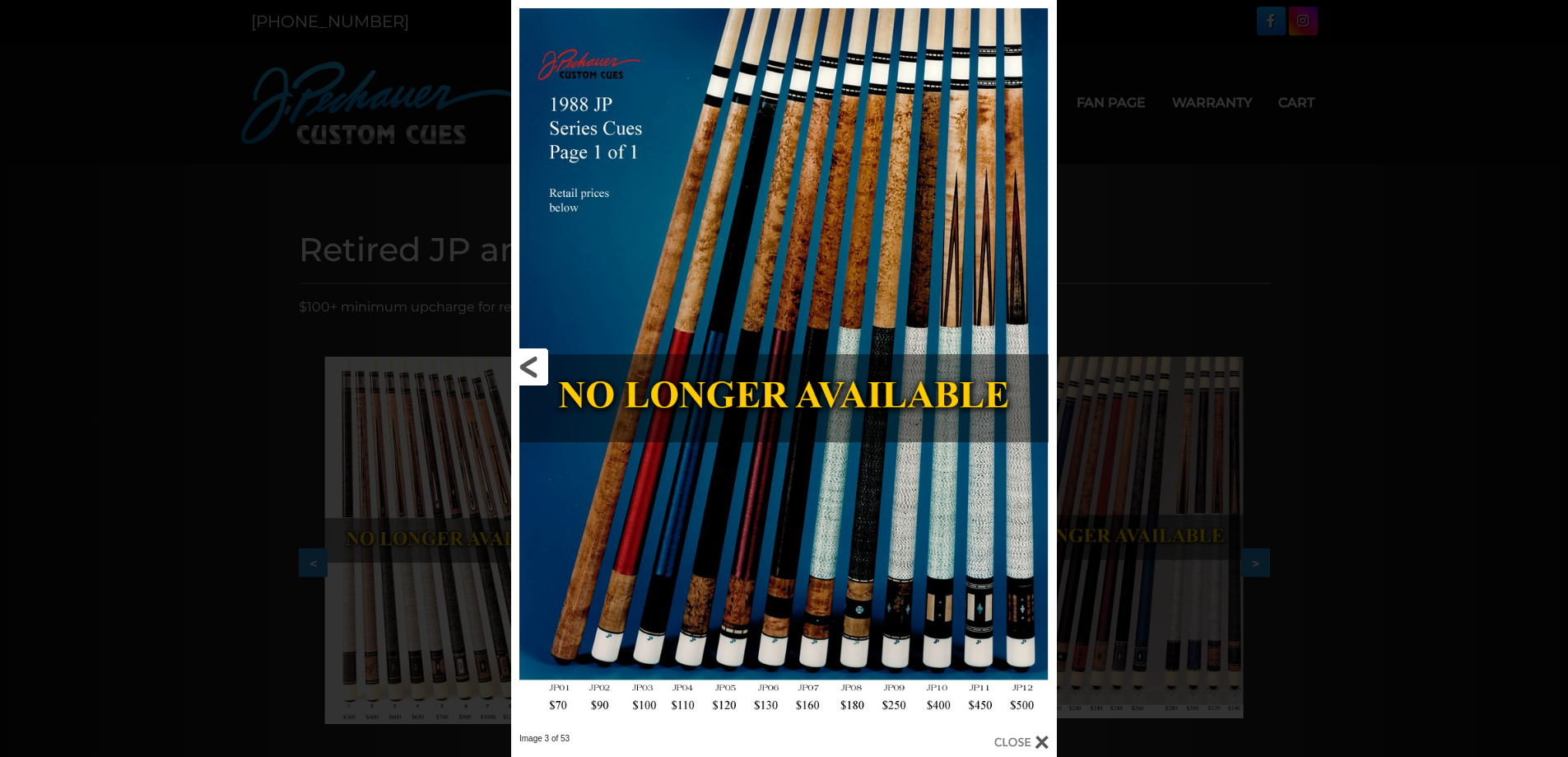
click at [536, 369] on link at bounding box center [634, 366] width 245 height 733
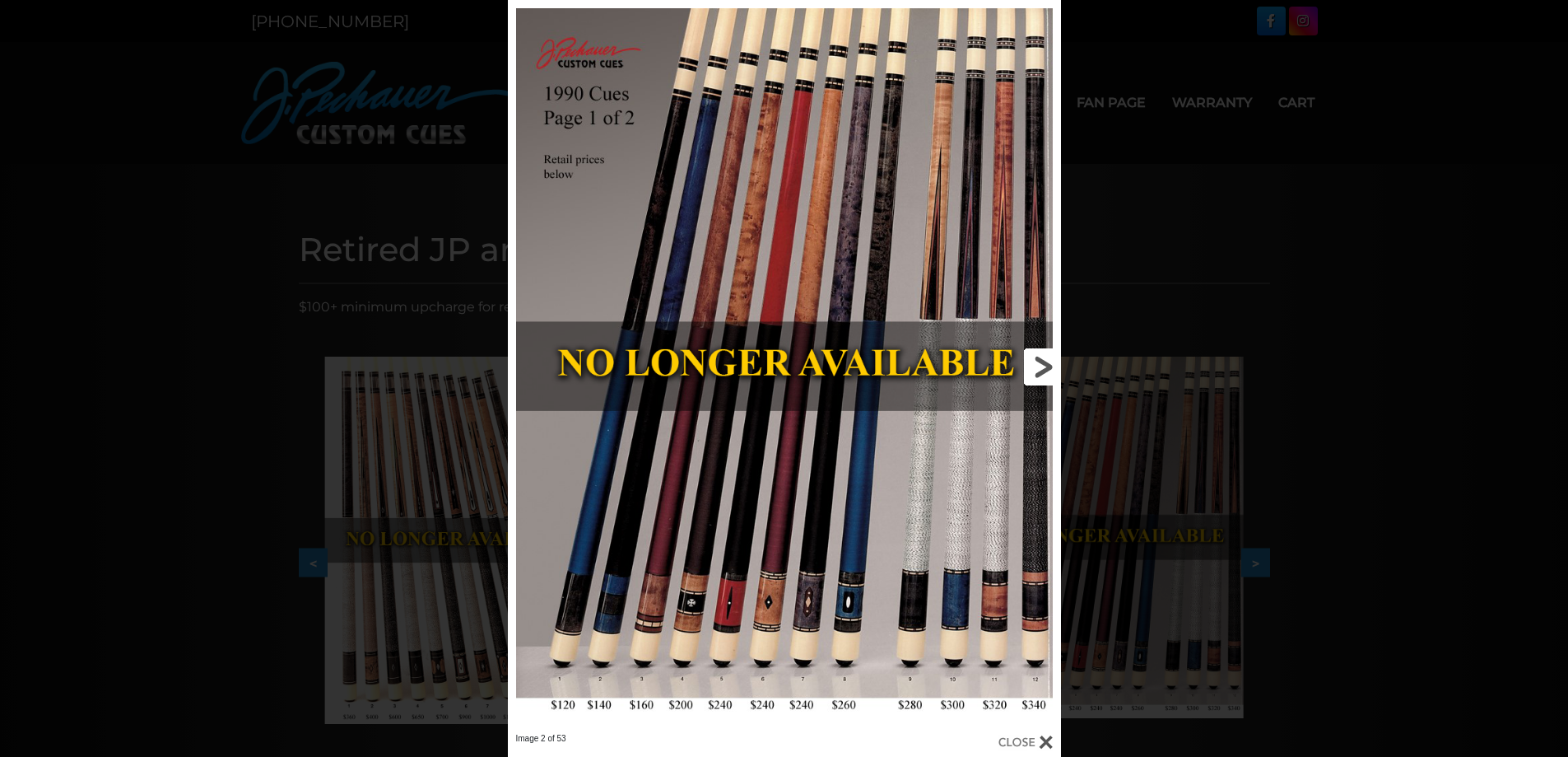
click at [1044, 372] on link at bounding box center [936, 366] width 249 height 733
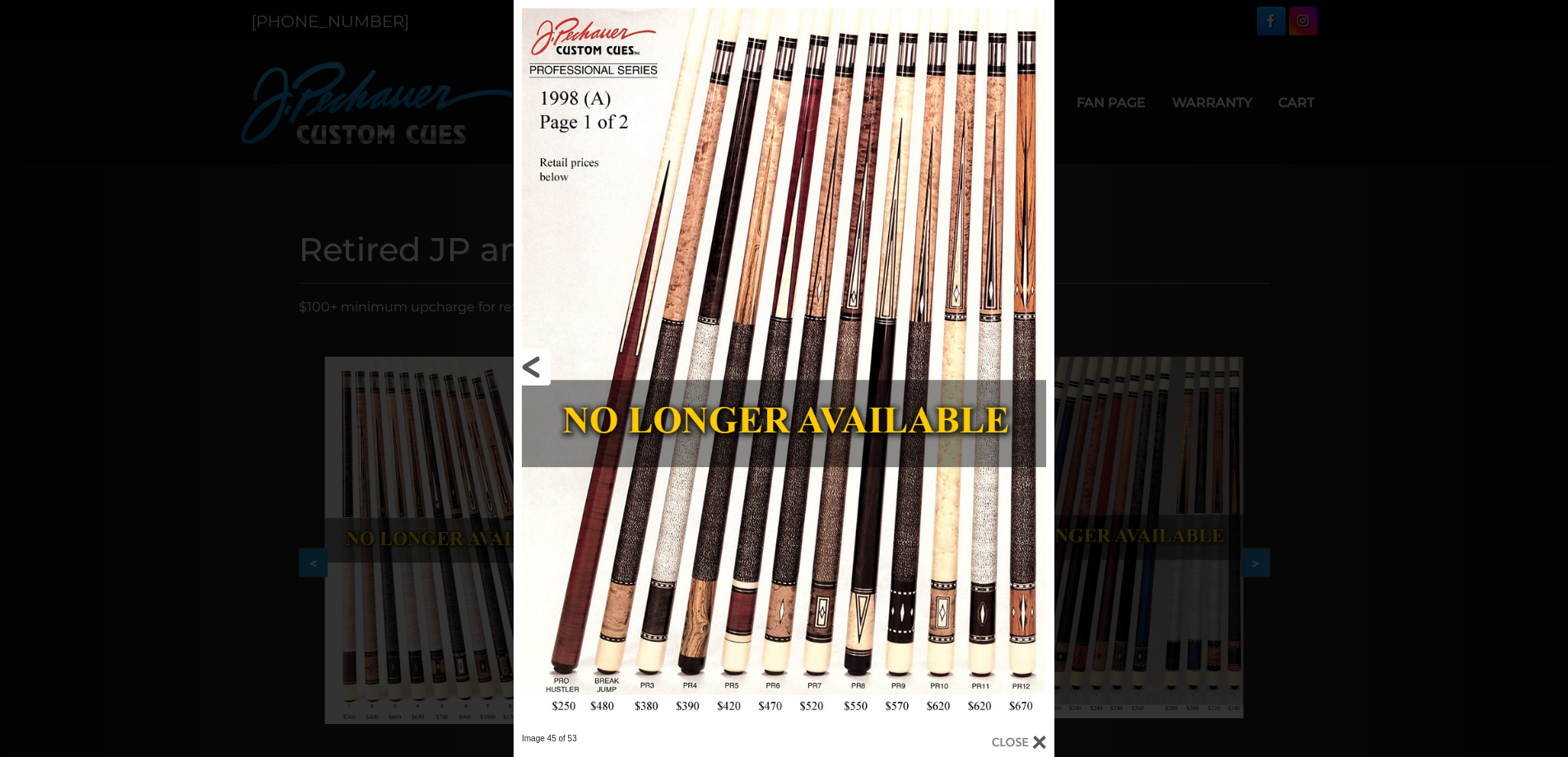
click at [536, 363] on link at bounding box center [635, 366] width 244 height 733
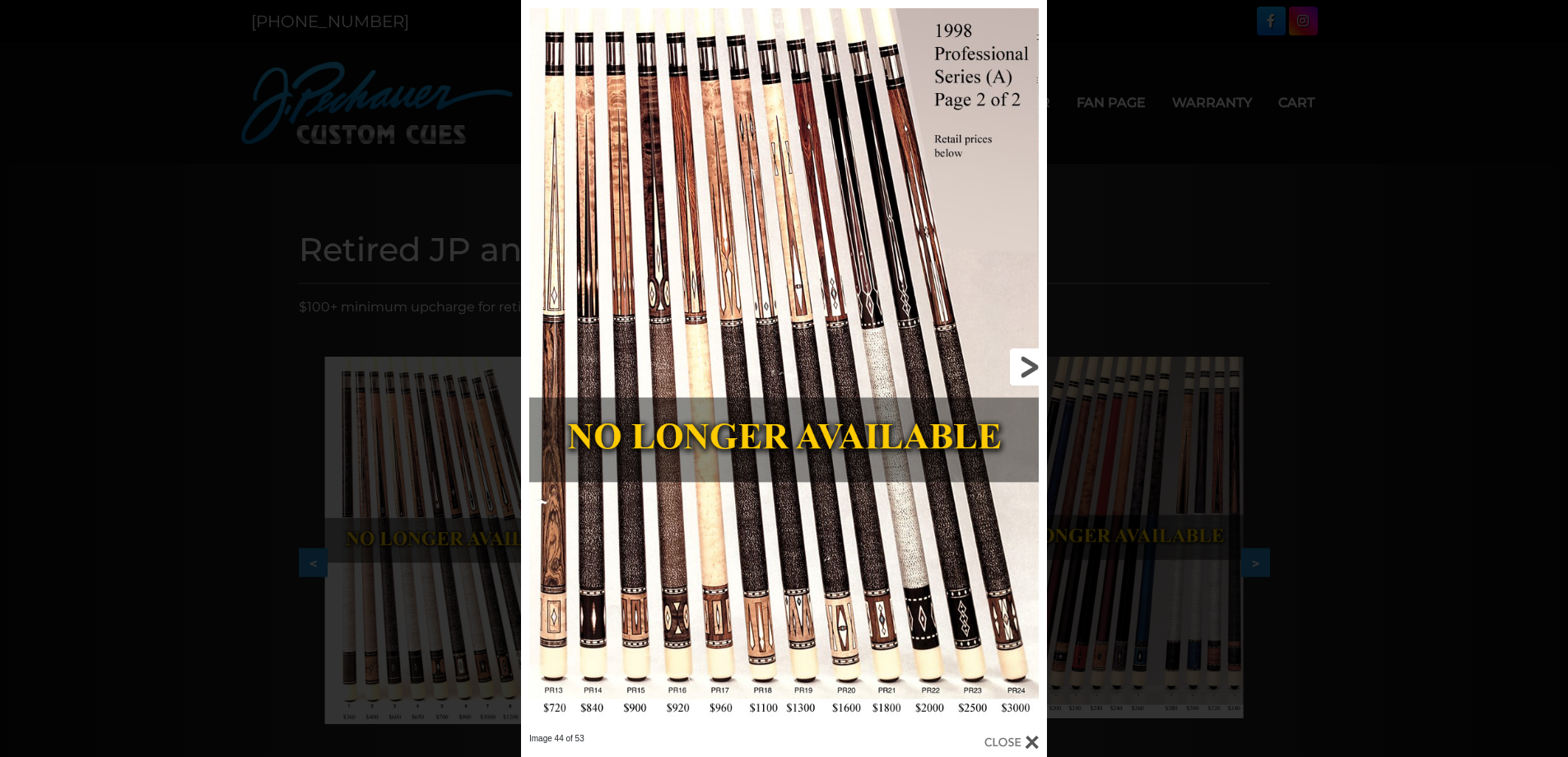
click at [1020, 375] on link at bounding box center [928, 366] width 237 height 733
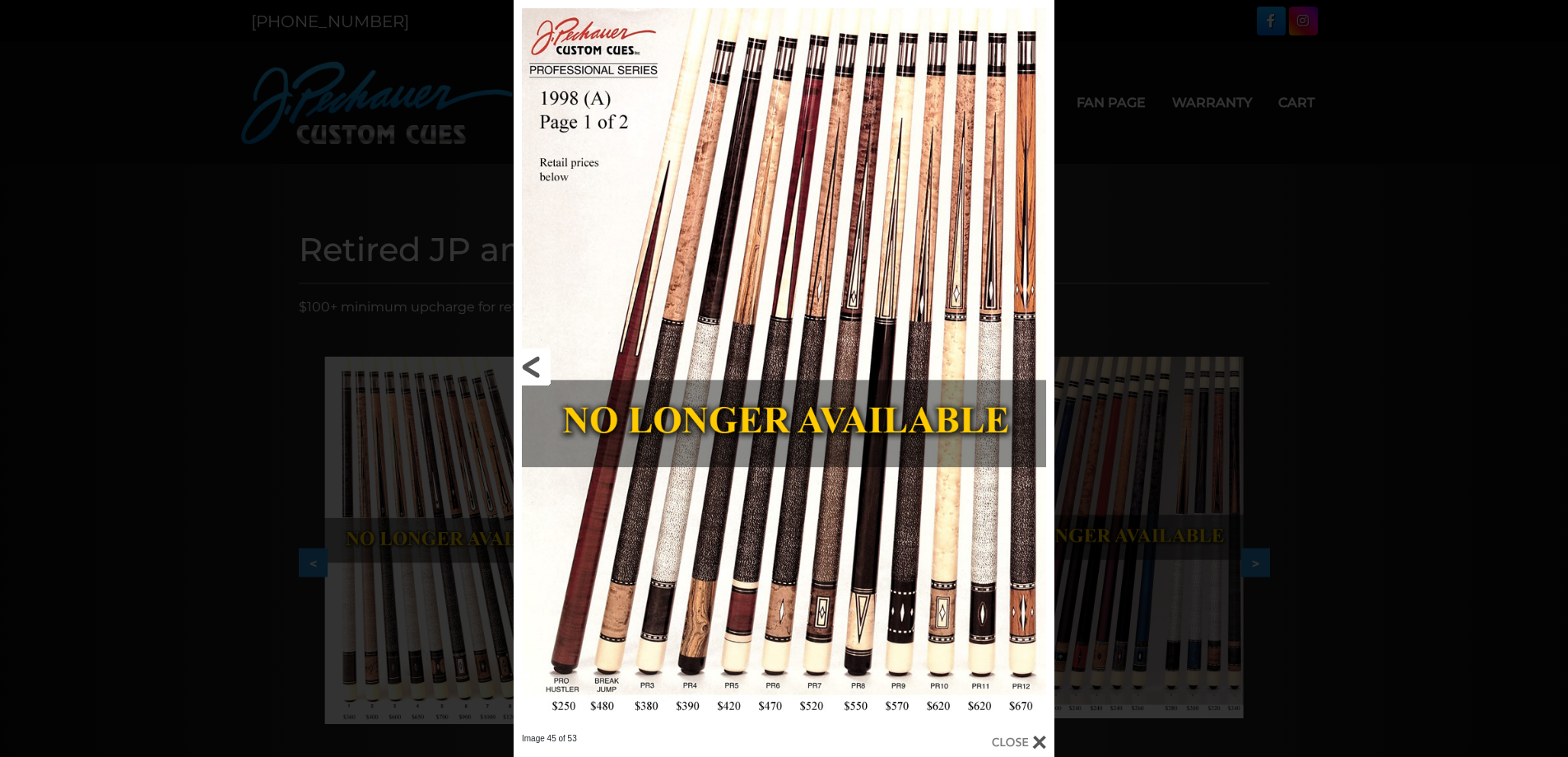
click at [540, 375] on link at bounding box center [635, 366] width 244 height 733
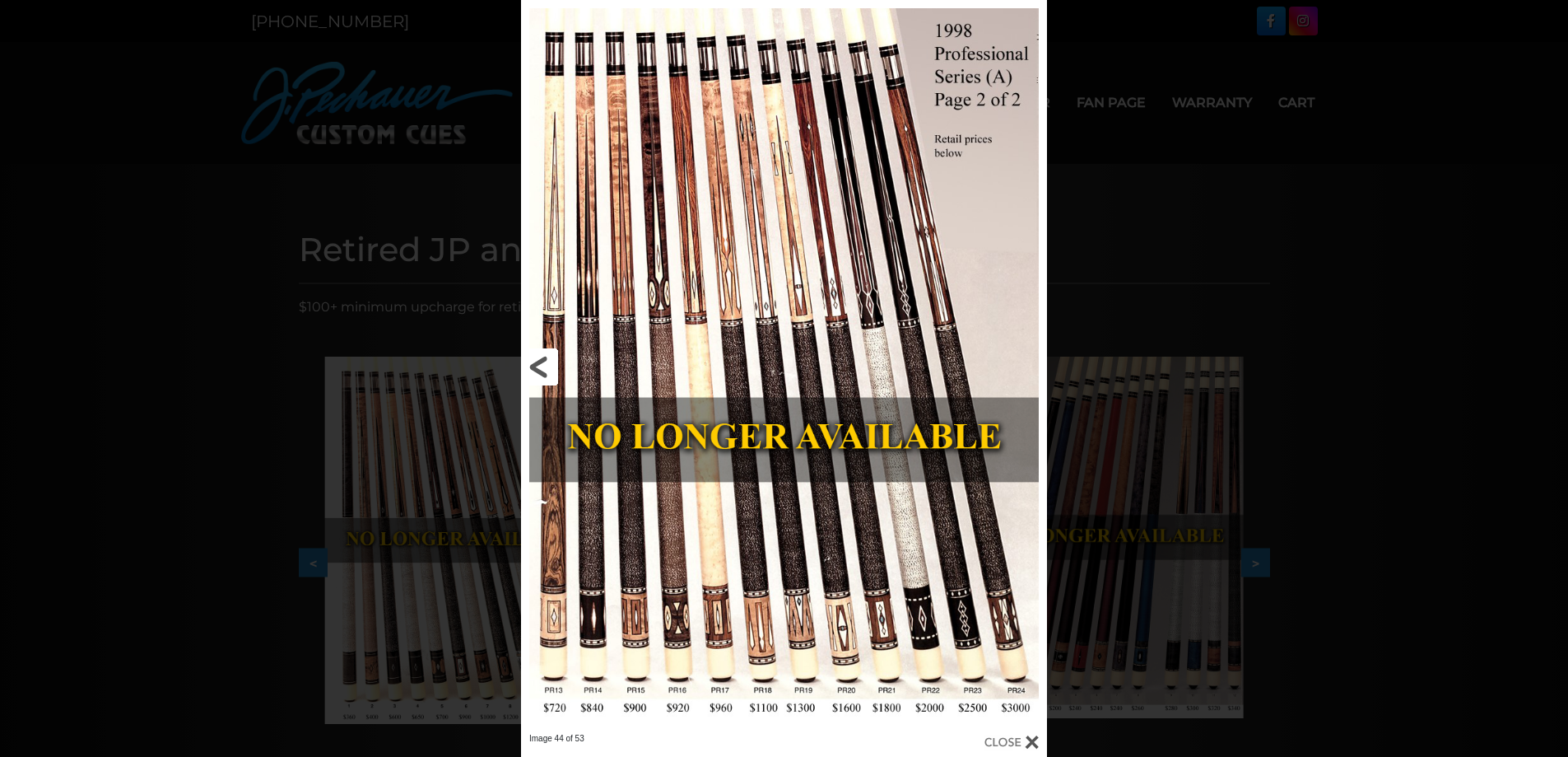
click at [540, 375] on link at bounding box center [639, 366] width 237 height 733
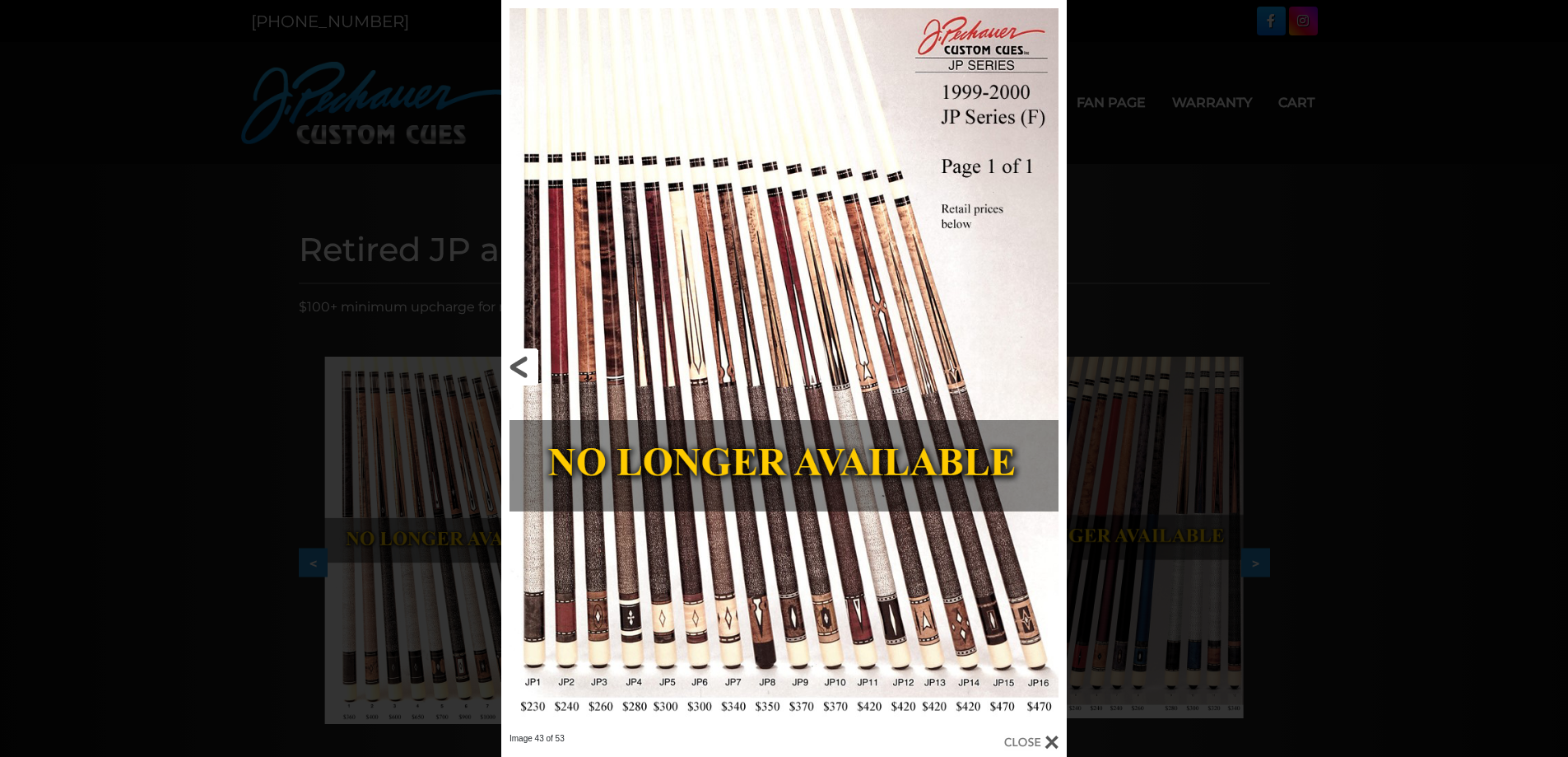
click at [540, 375] on link at bounding box center [628, 366] width 254 height 733
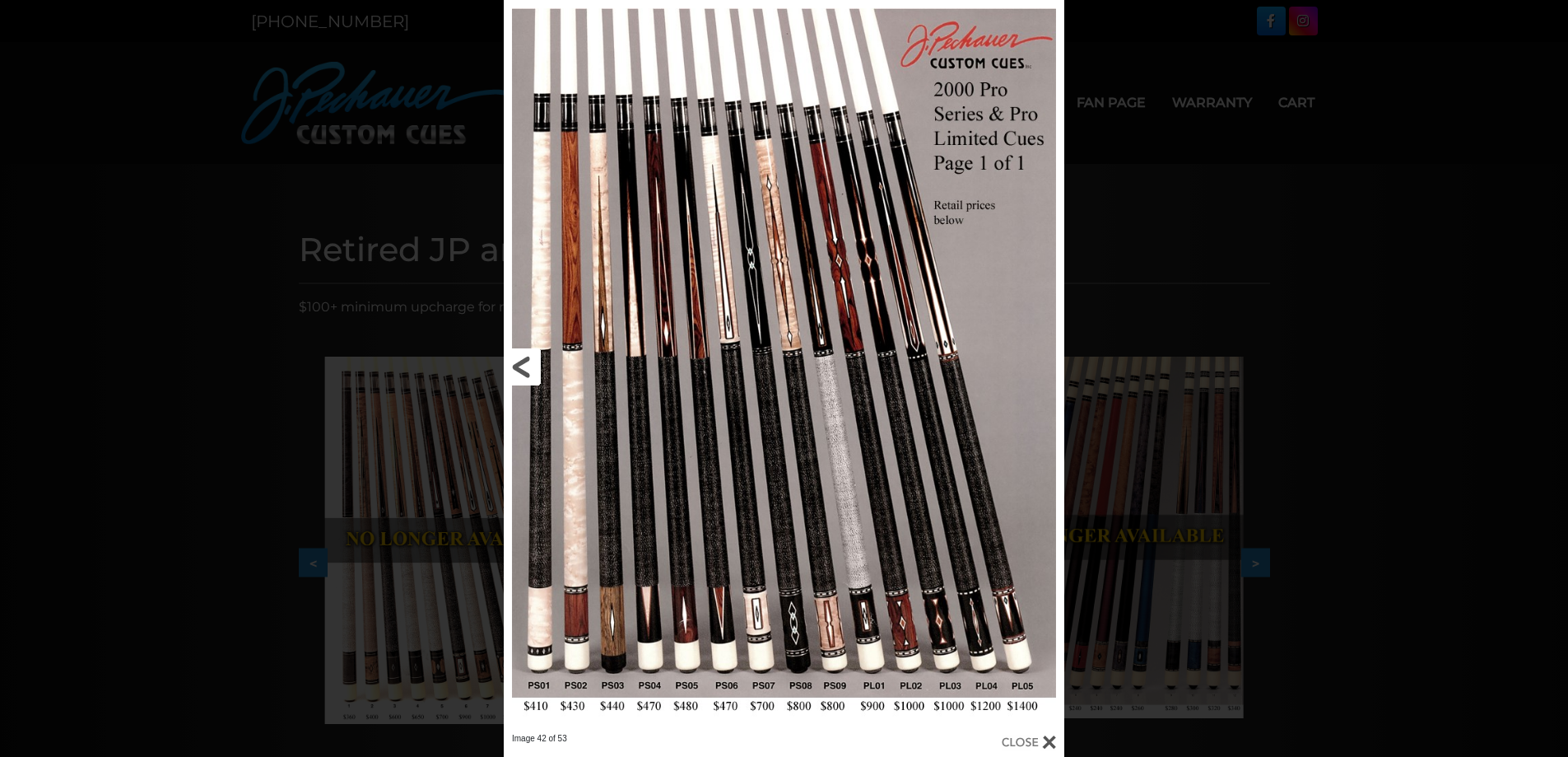
click at [540, 375] on link at bounding box center [629, 366] width 252 height 733
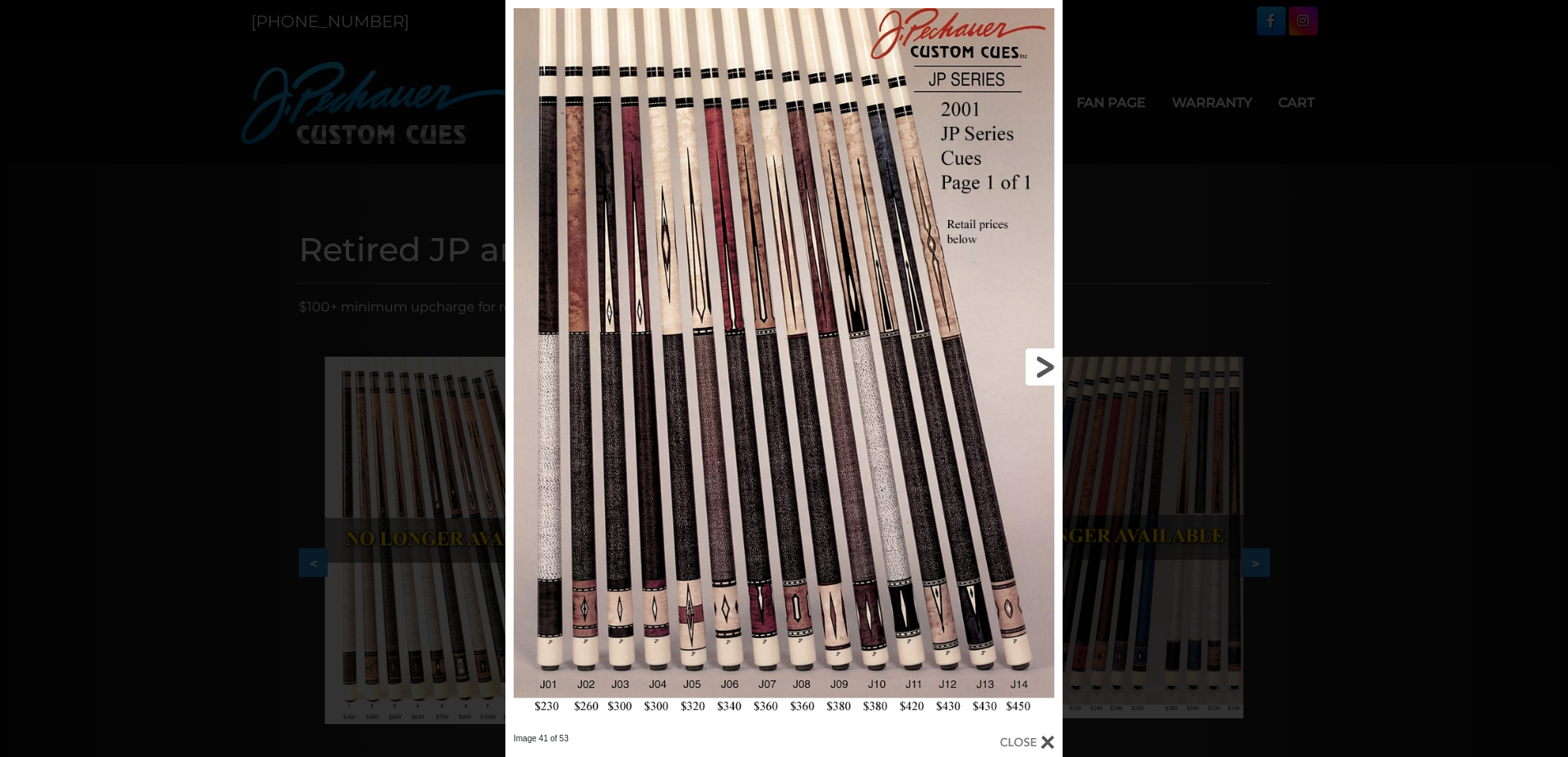
click at [1042, 364] on link at bounding box center [938, 366] width 251 height 733
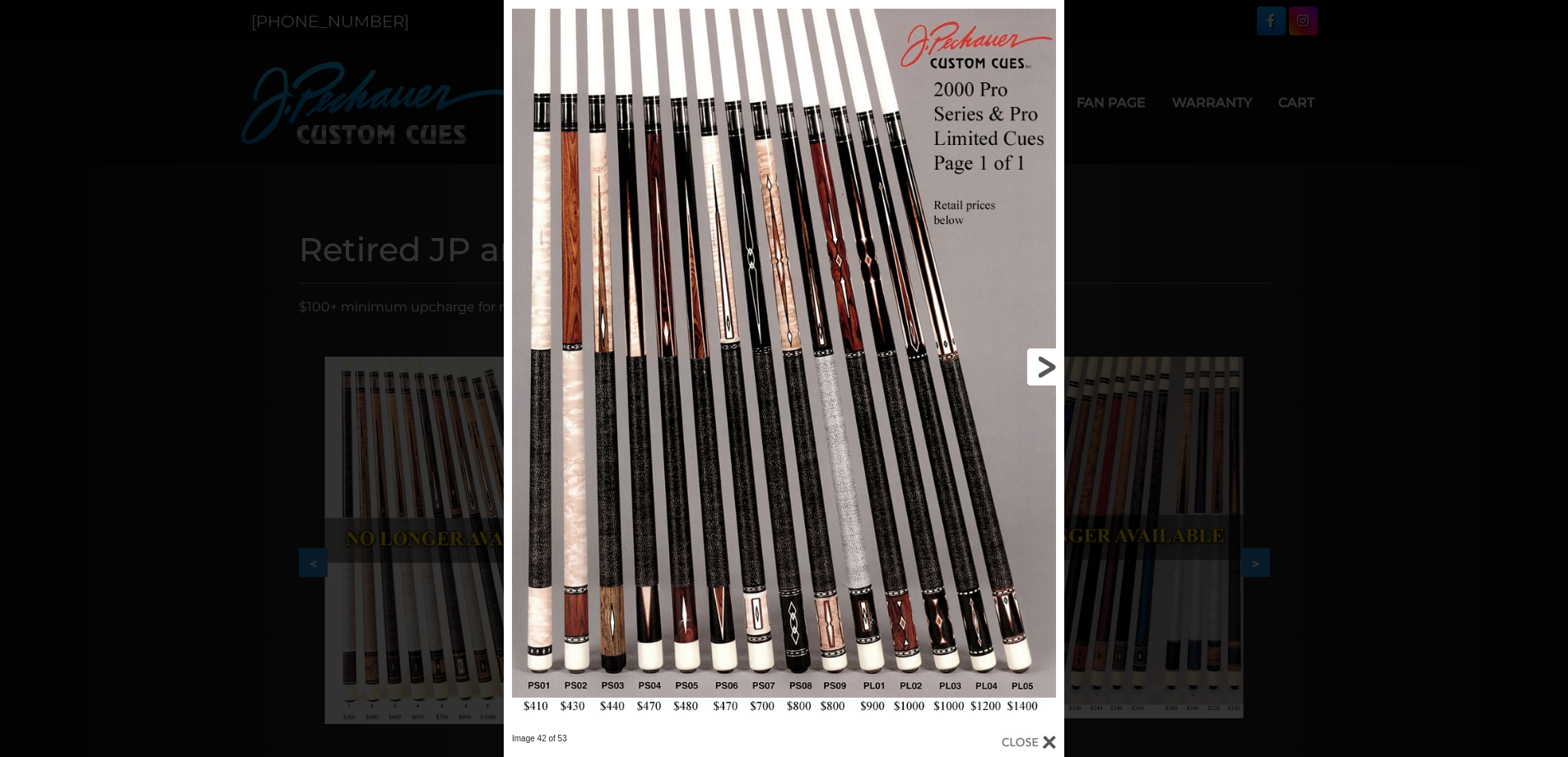
click at [1038, 364] on link at bounding box center [939, 366] width 252 height 733
